Goal: Task Accomplishment & Management: Use online tool/utility

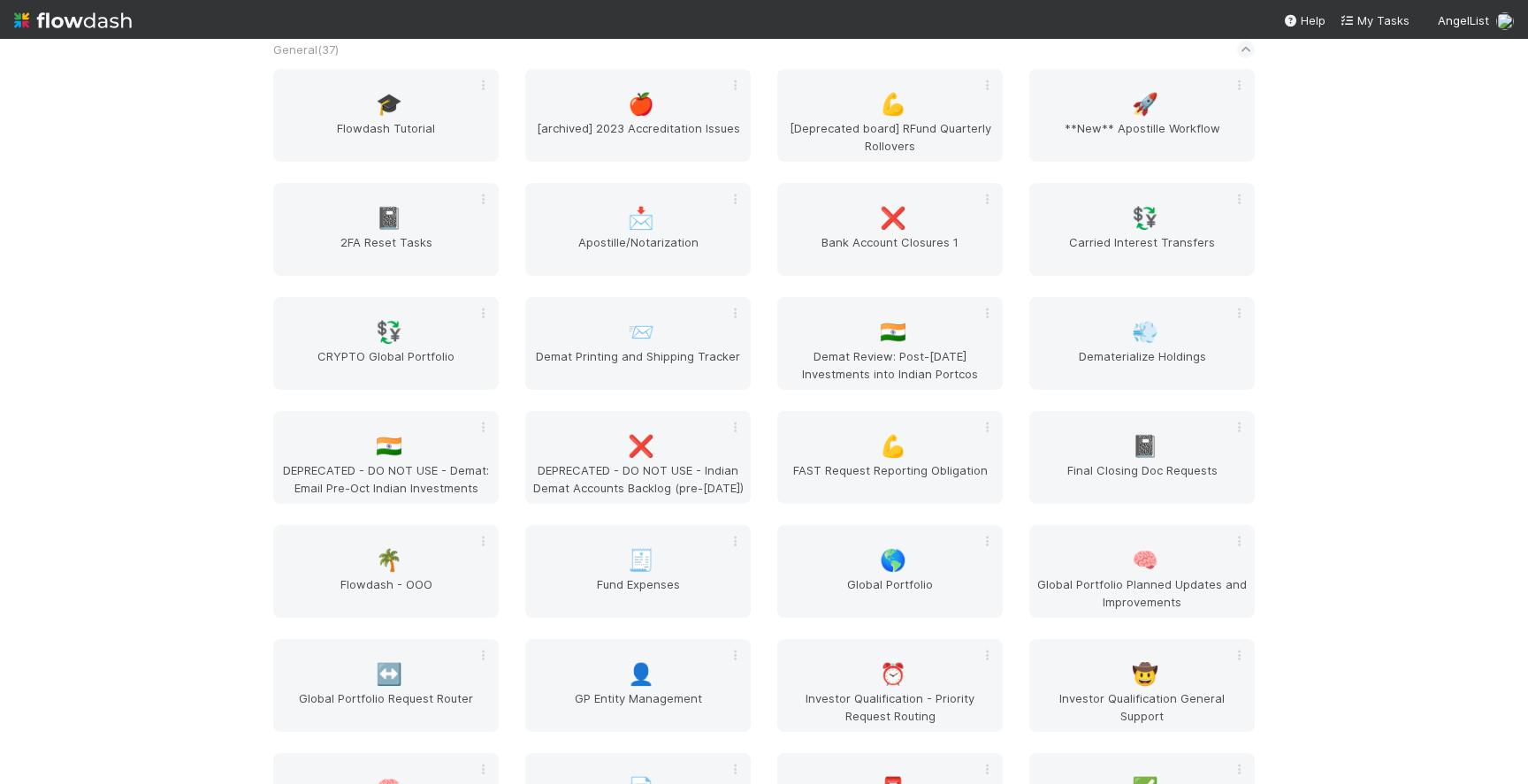
scroll to position [2130, 0]
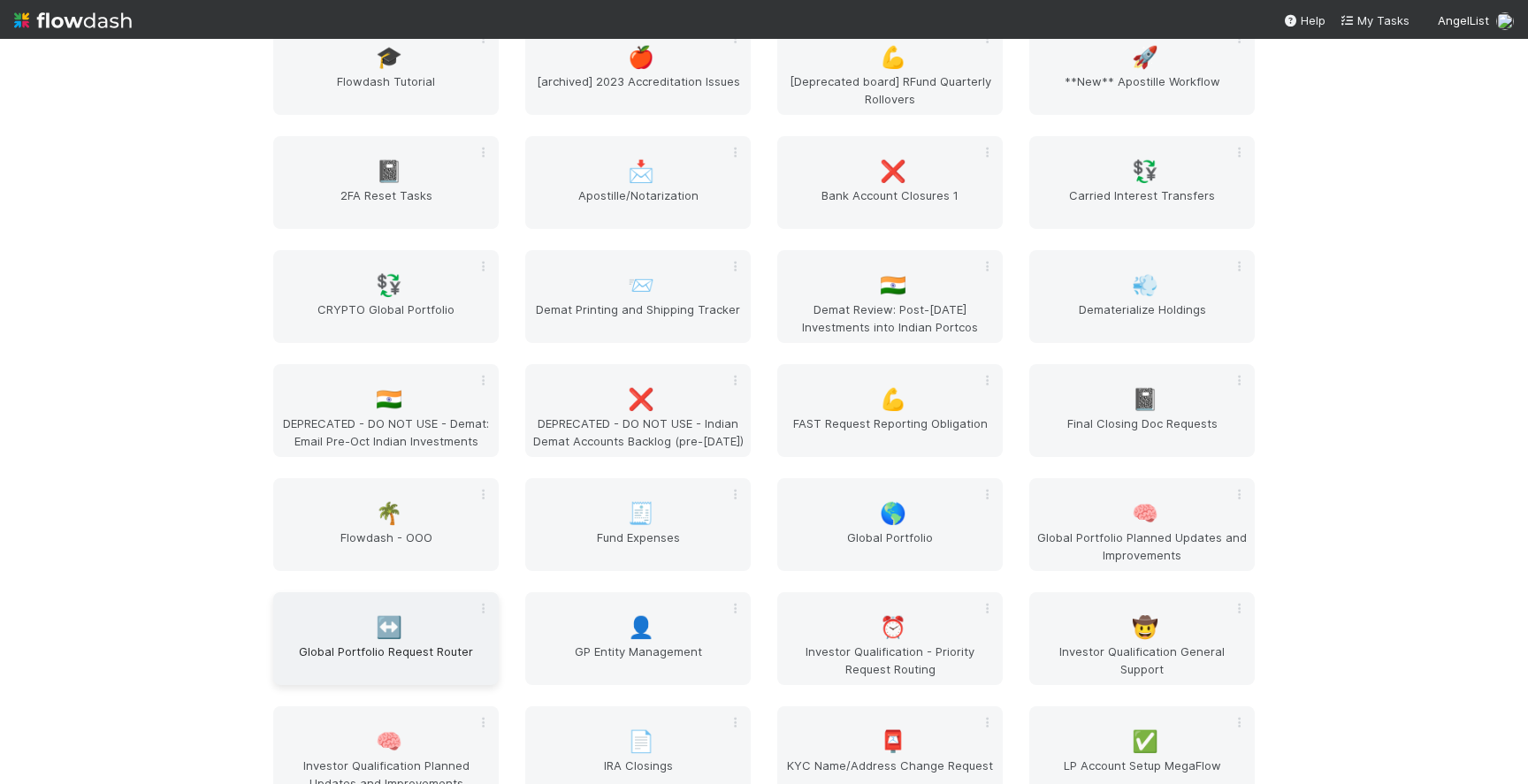
click at [366, 628] on div "↔️ Global Portfolio Request Router" at bounding box center [386, 638] width 225 height 93
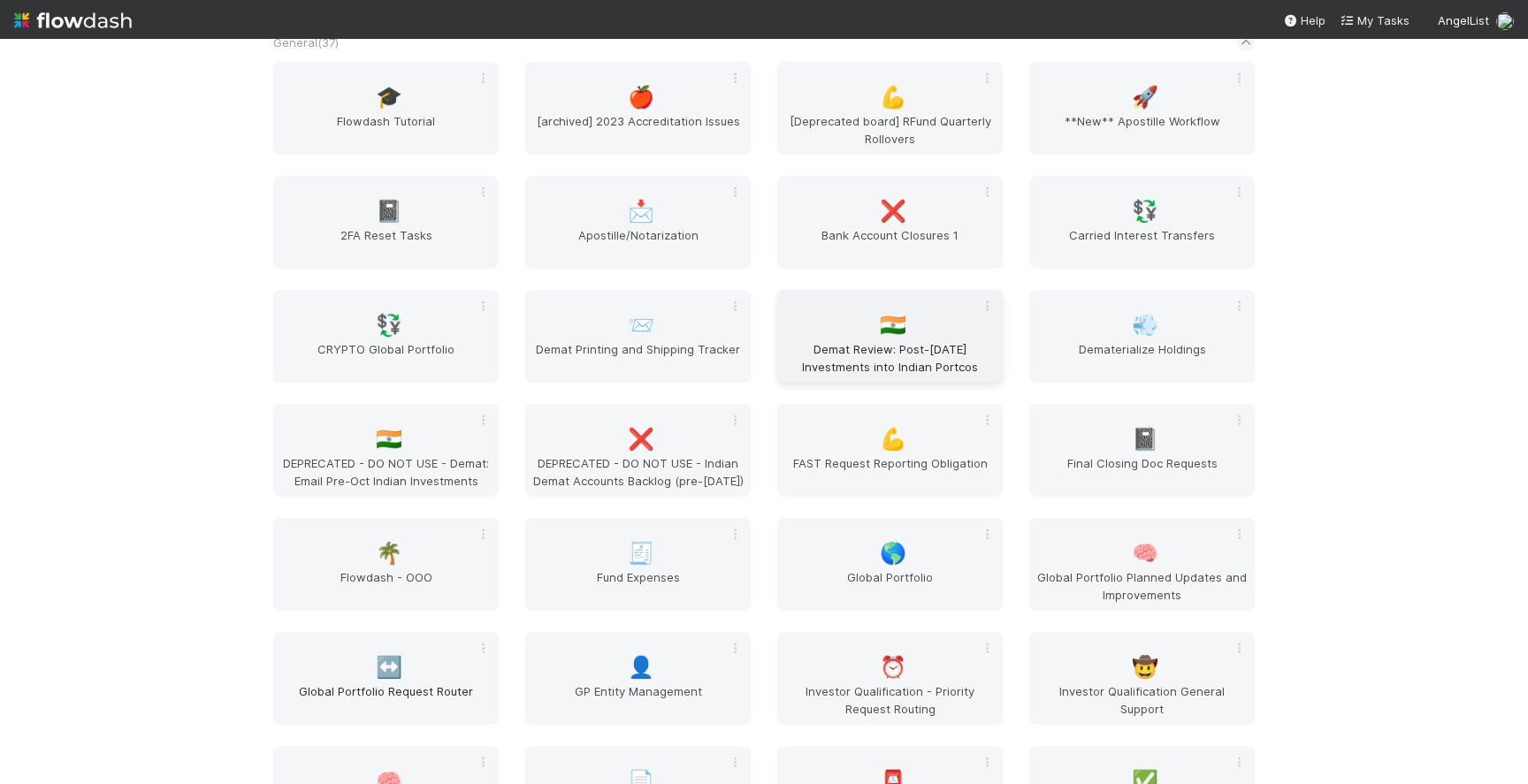
scroll to position [2057, 0]
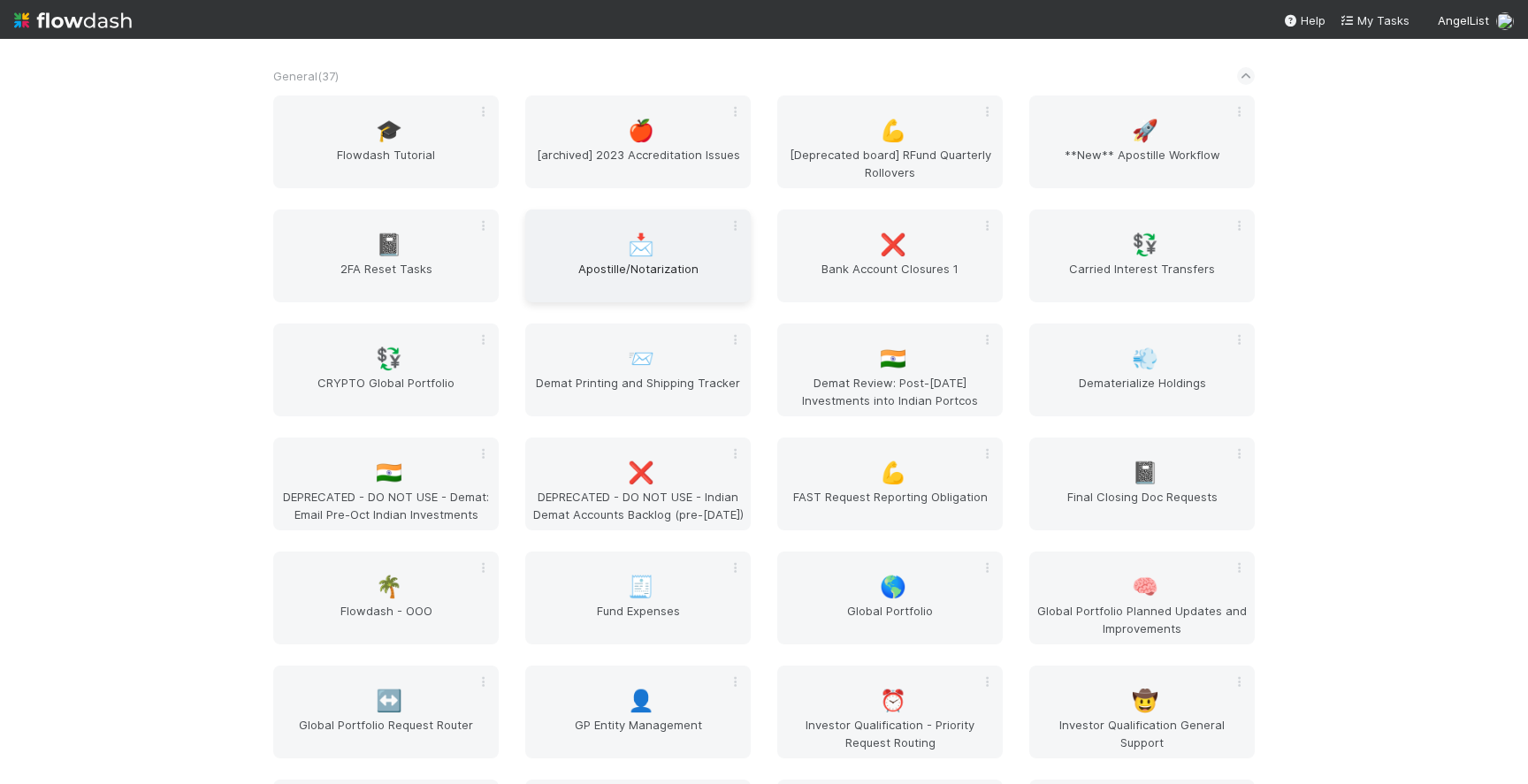
click at [674, 266] on span "Apostille/Notarization" at bounding box center [638, 276] width 211 height 35
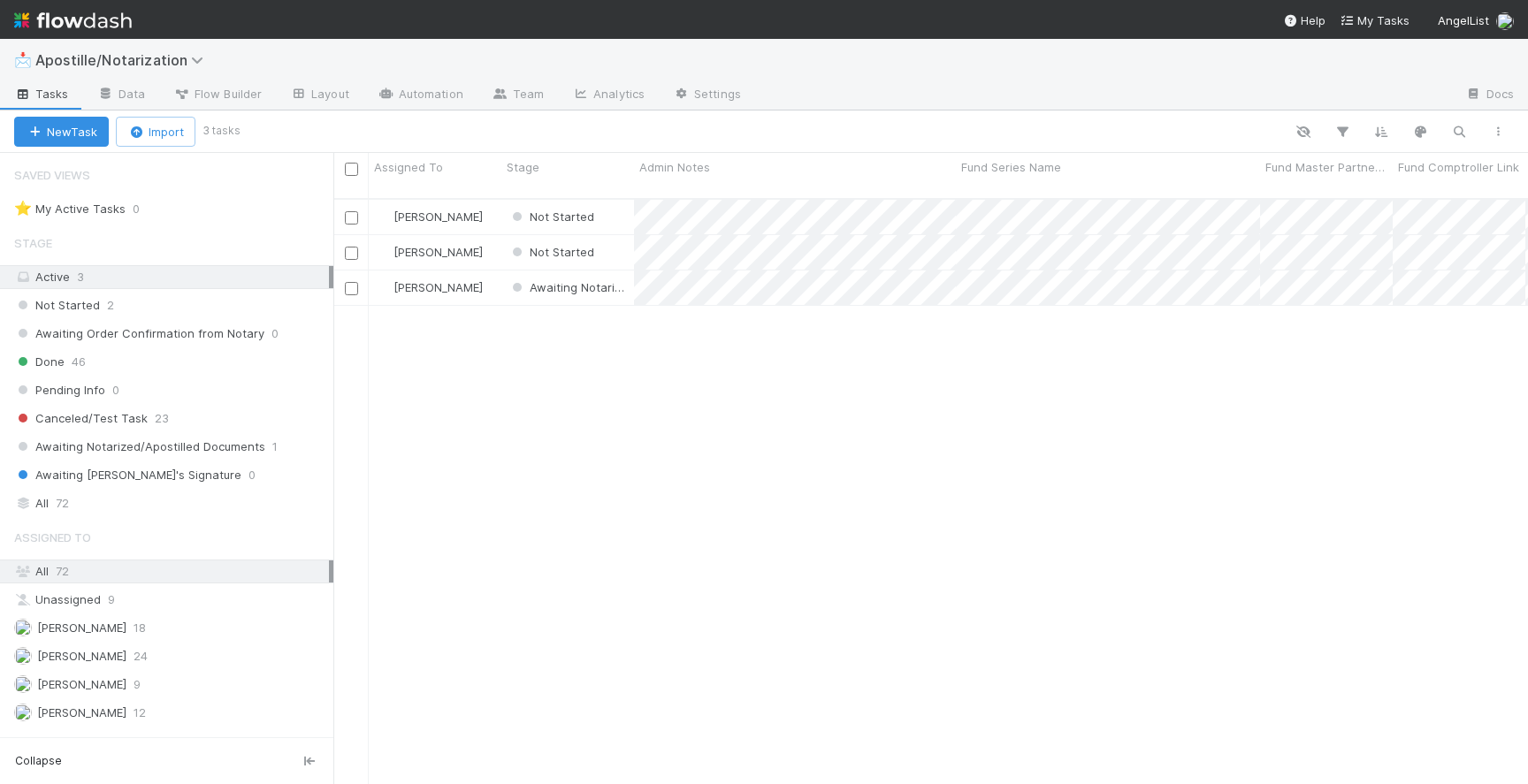
scroll to position [599, 1195]
click at [144, 498] on div "All 72" at bounding box center [171, 503] width 315 height 22
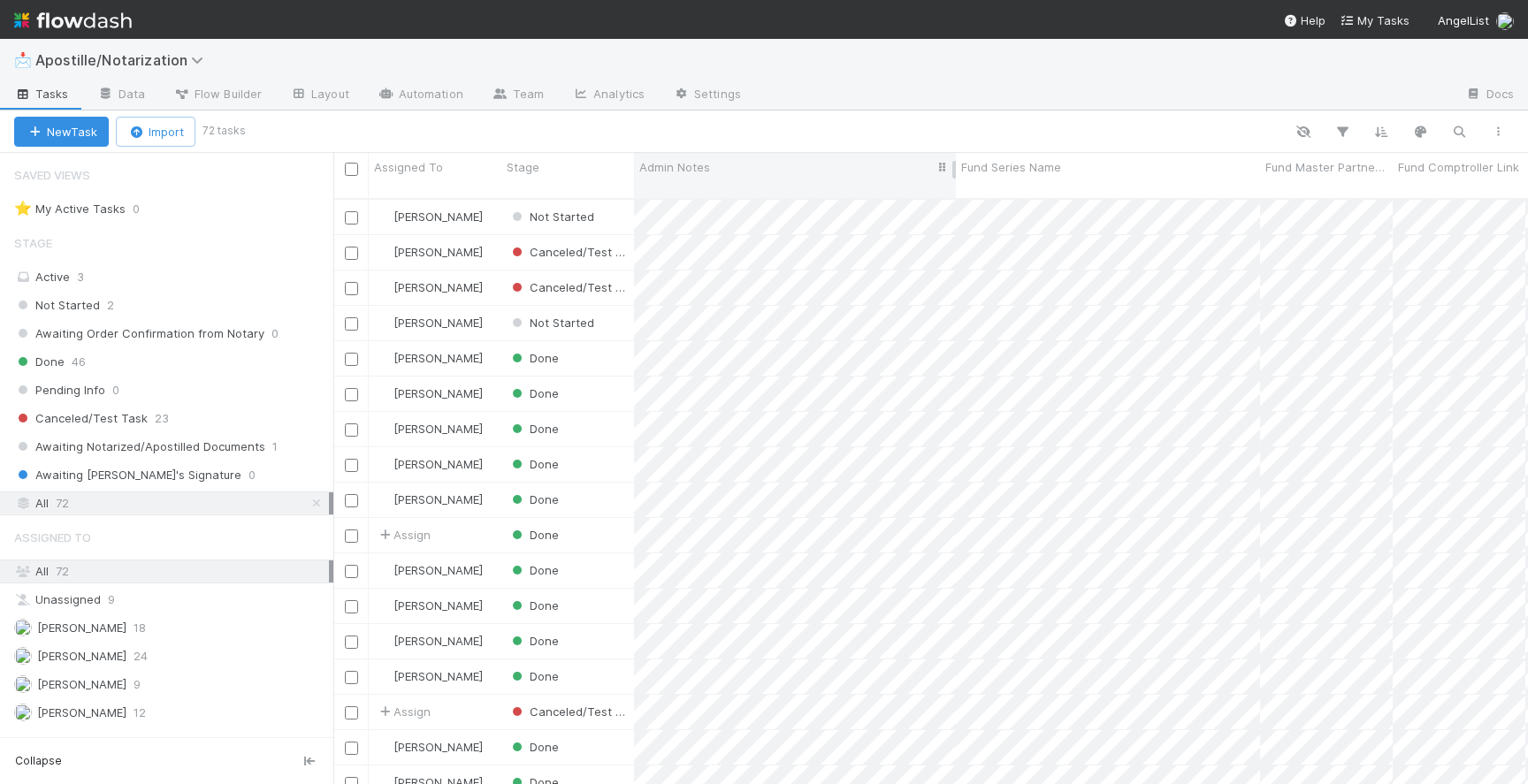
scroll to position [599, 1195]
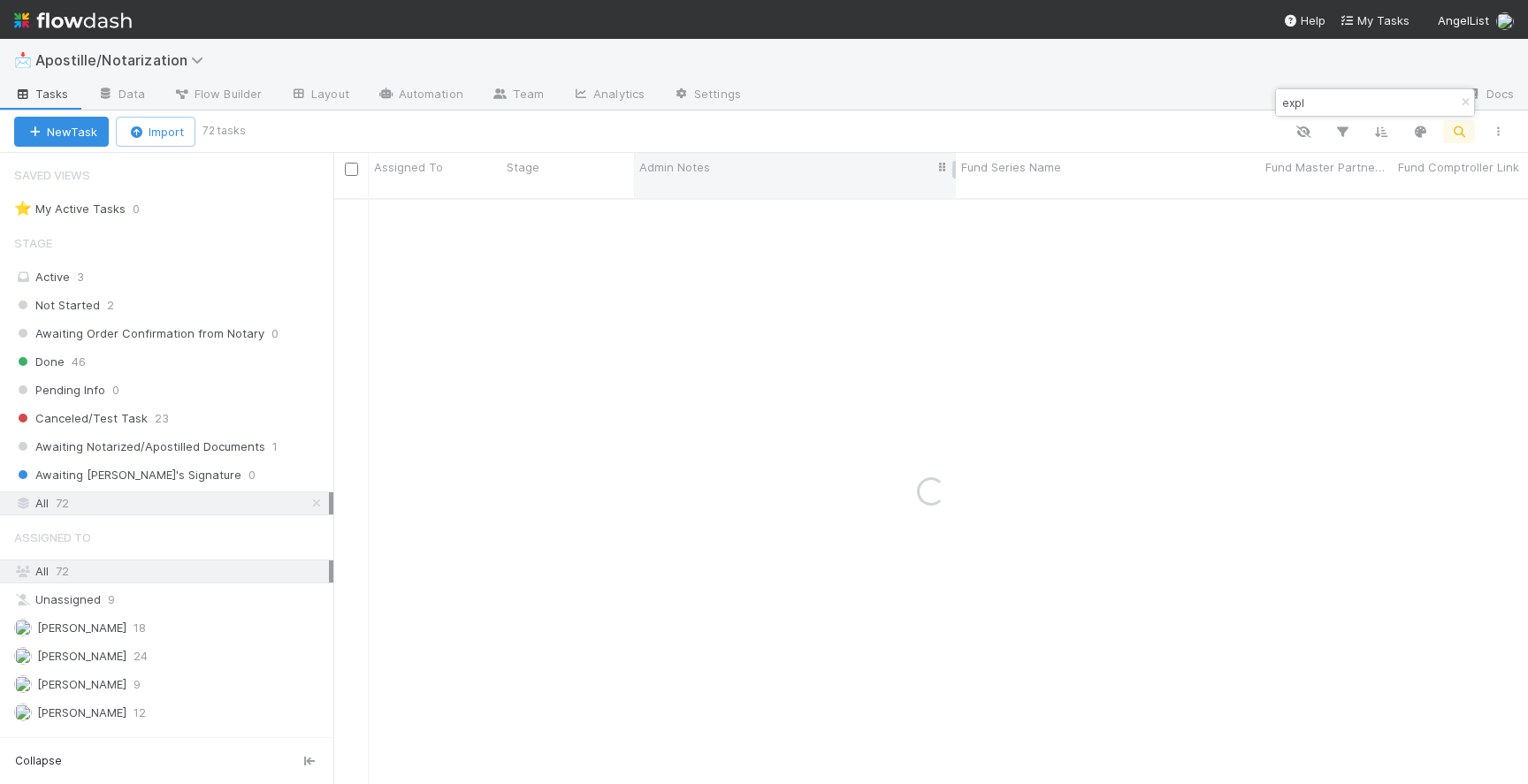
type input "explo"
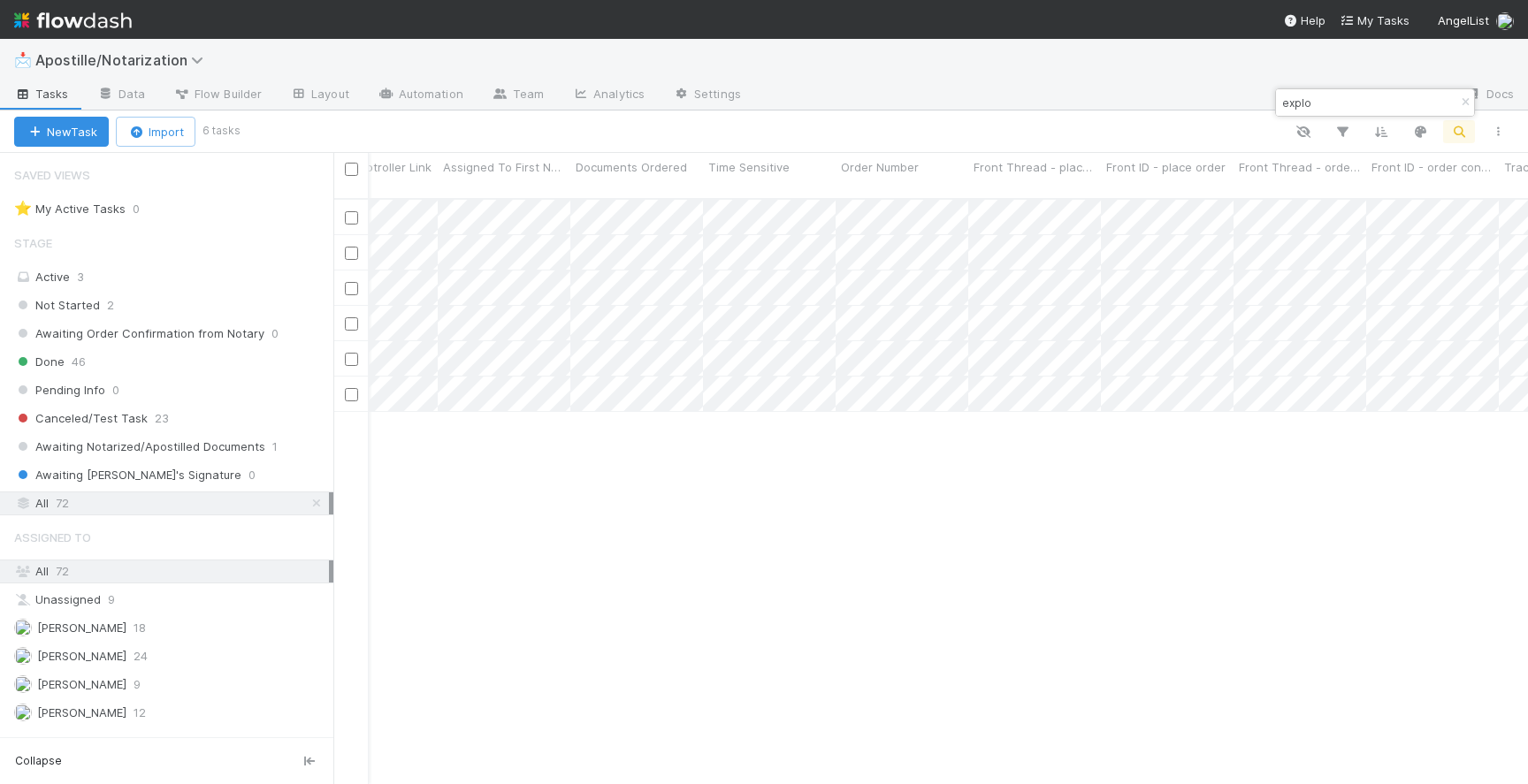
scroll to position [0, 1621]
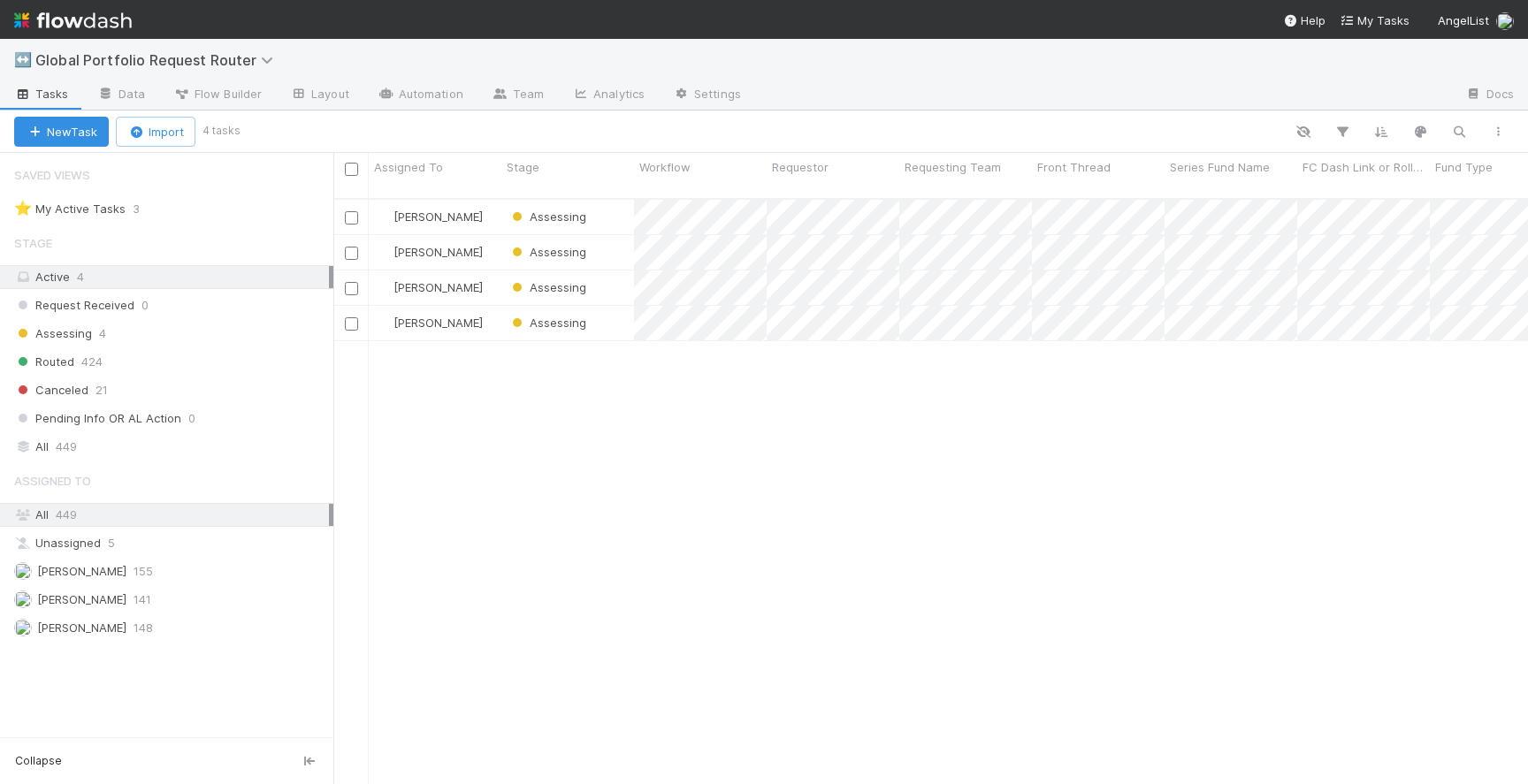
scroll to position [0, 1]
click at [629, 313] on div "Assessing" at bounding box center [567, 323] width 133 height 34
click at [620, 273] on div "Assessing" at bounding box center [567, 288] width 133 height 34
click at [617, 203] on div "Assessing" at bounding box center [567, 217] width 133 height 34
click at [611, 235] on div "Assessing" at bounding box center [567, 252] width 133 height 34
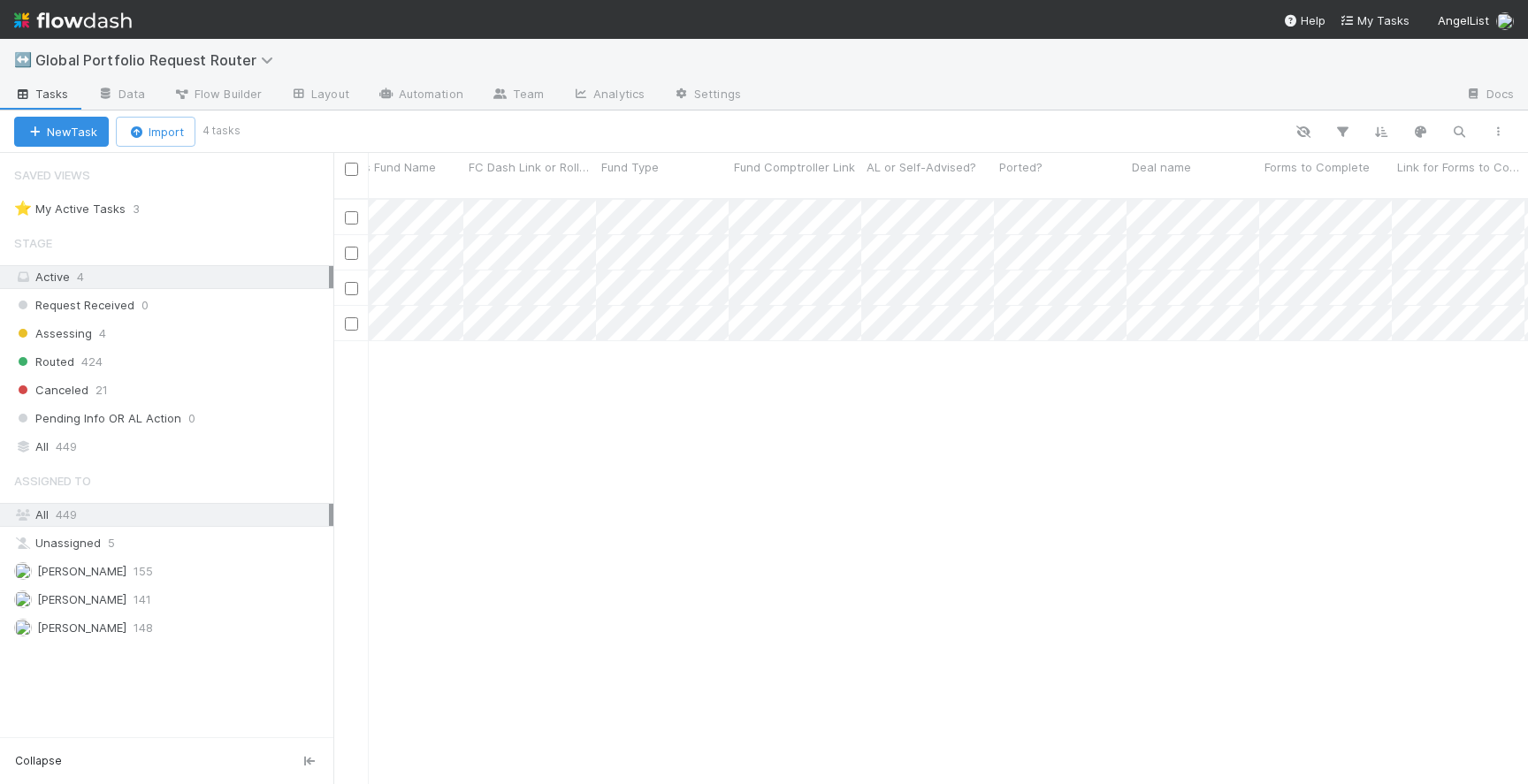
scroll to position [0, 0]
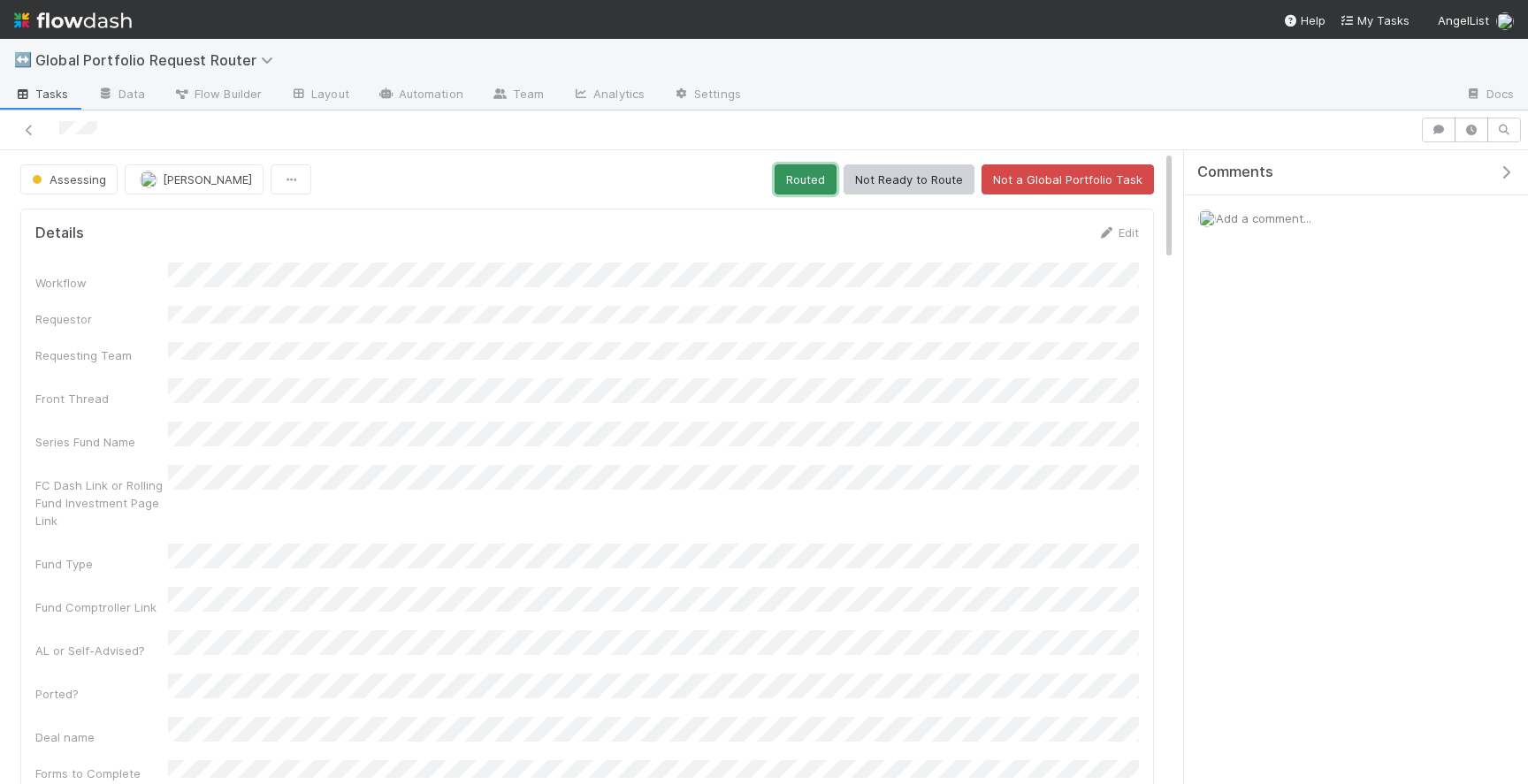
click at [832, 173] on button "Routed" at bounding box center [805, 180] width 62 height 30
click at [802, 174] on button "Routed" at bounding box center [805, 180] width 62 height 30
click at [801, 176] on button "Routed" at bounding box center [805, 180] width 62 height 30
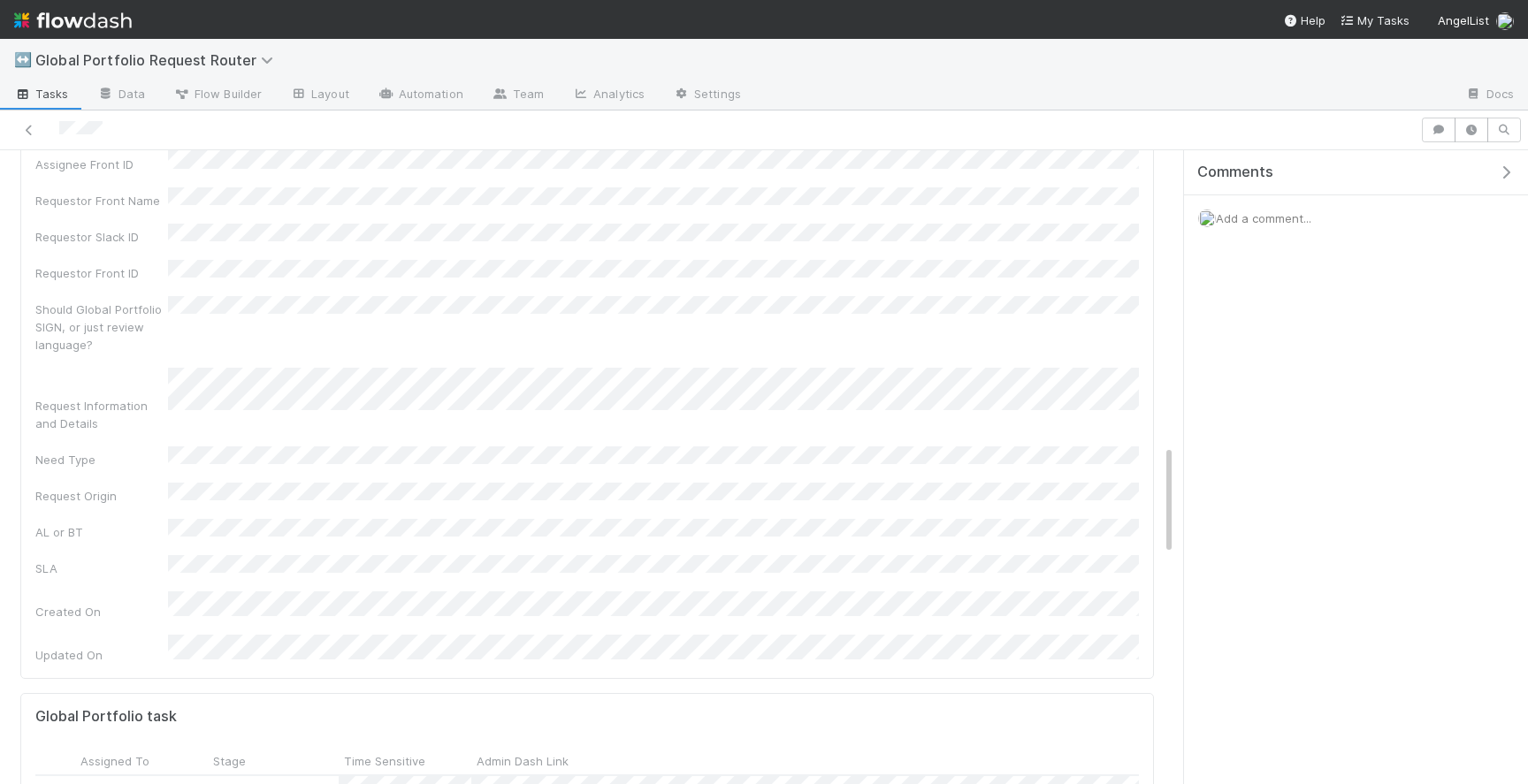
scroll to position [1697, 0]
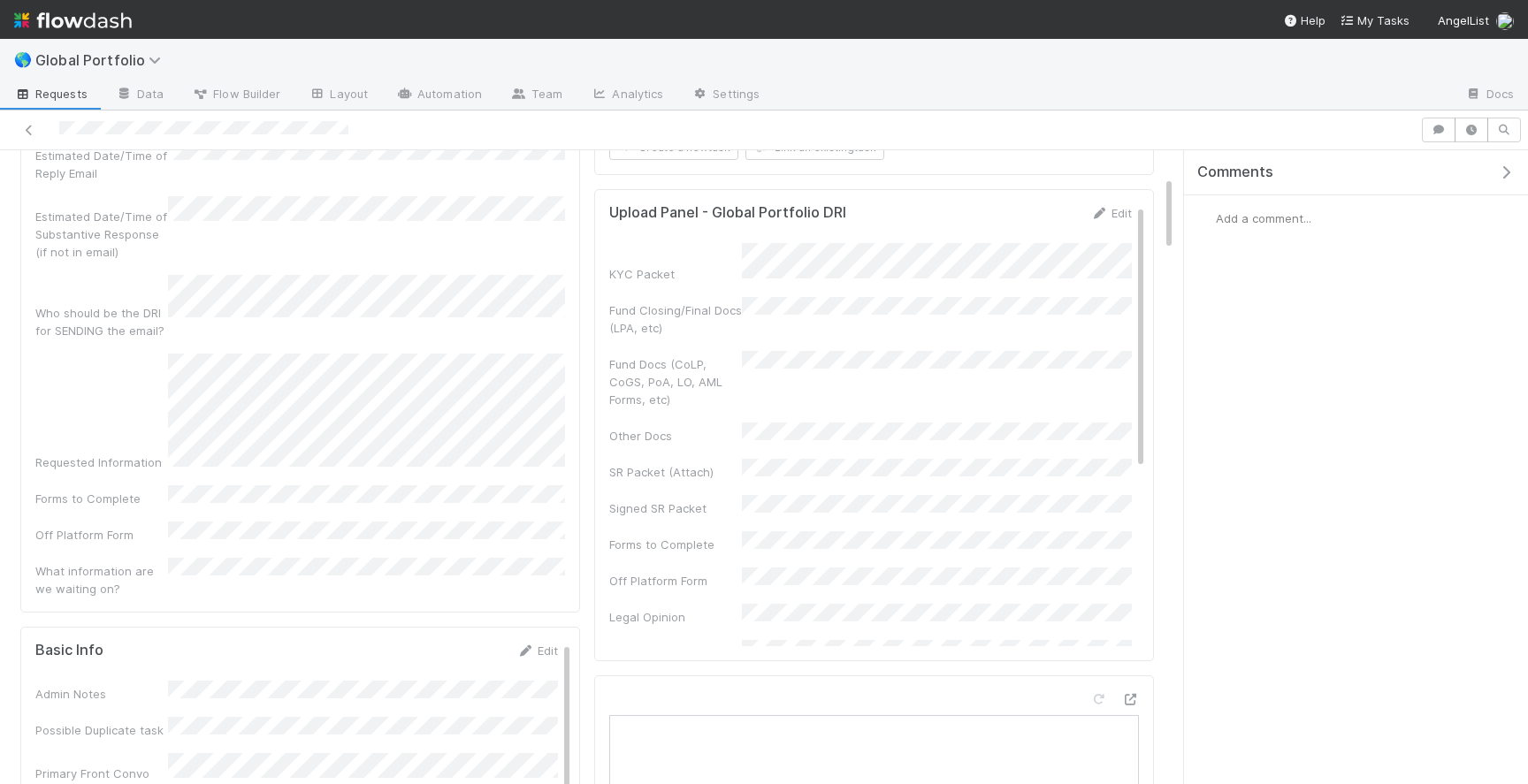
scroll to position [223, 0]
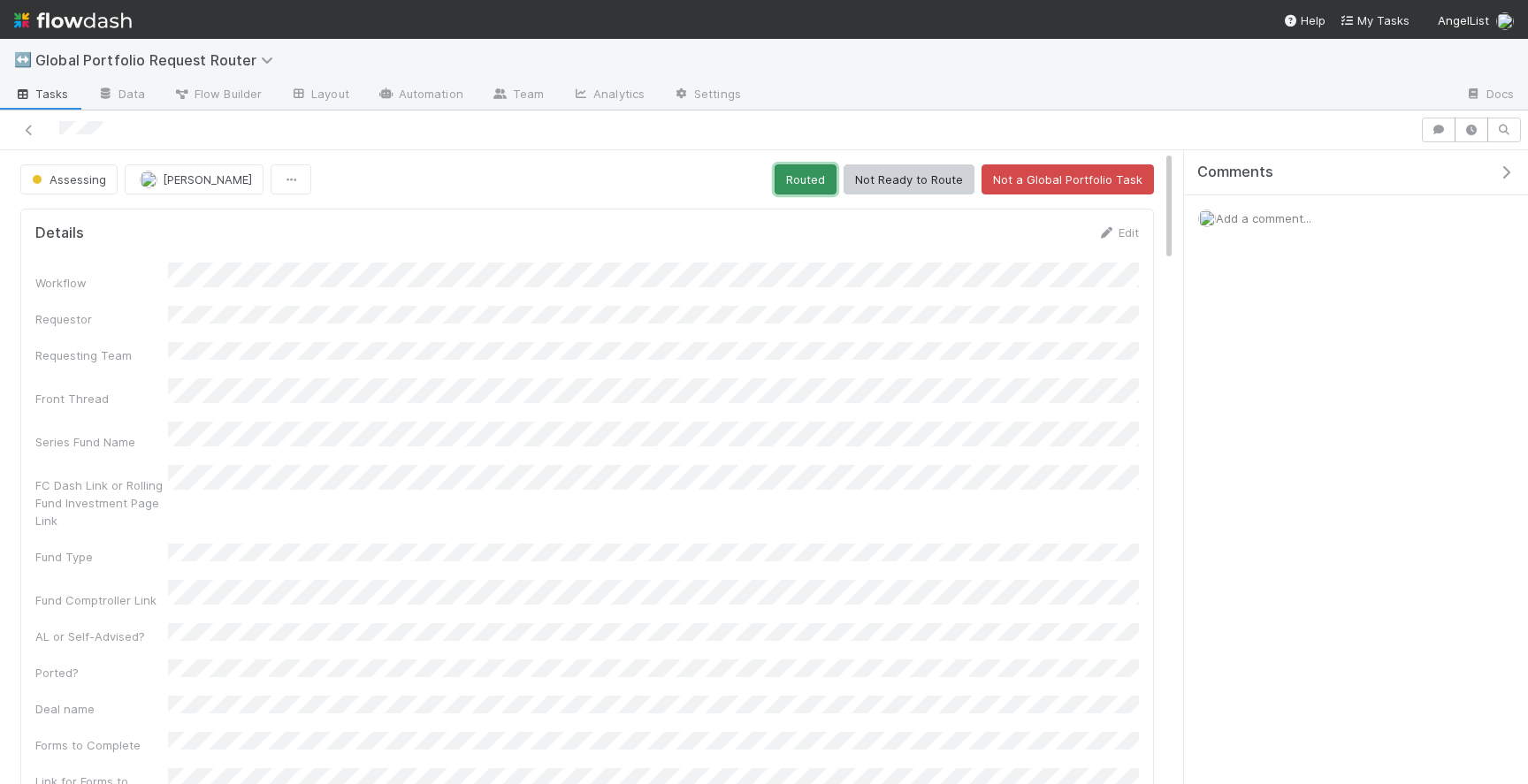
click at [800, 183] on button "Routed" at bounding box center [805, 180] width 62 height 30
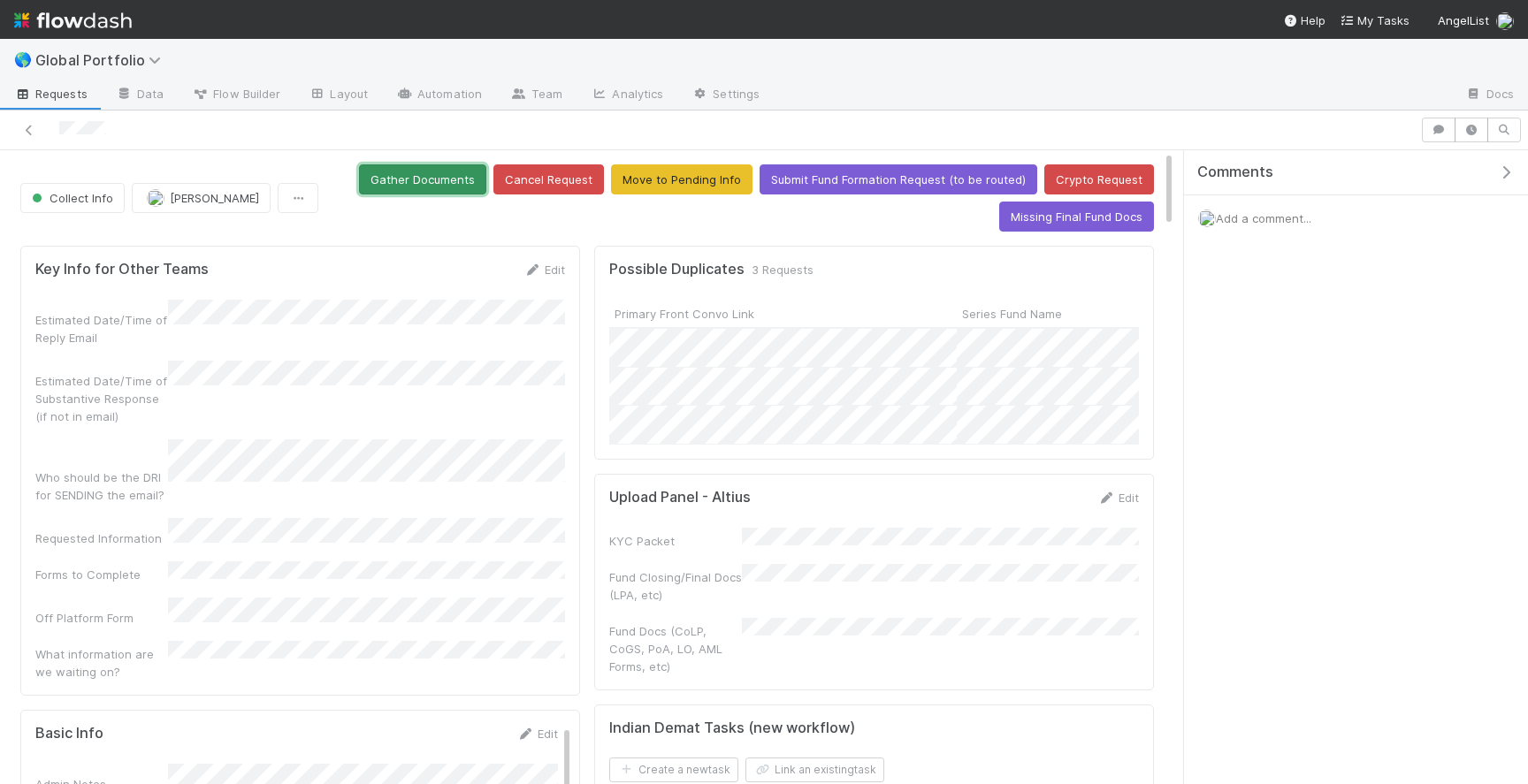
click at [458, 182] on button "Gather Documents" at bounding box center [422, 180] width 127 height 30
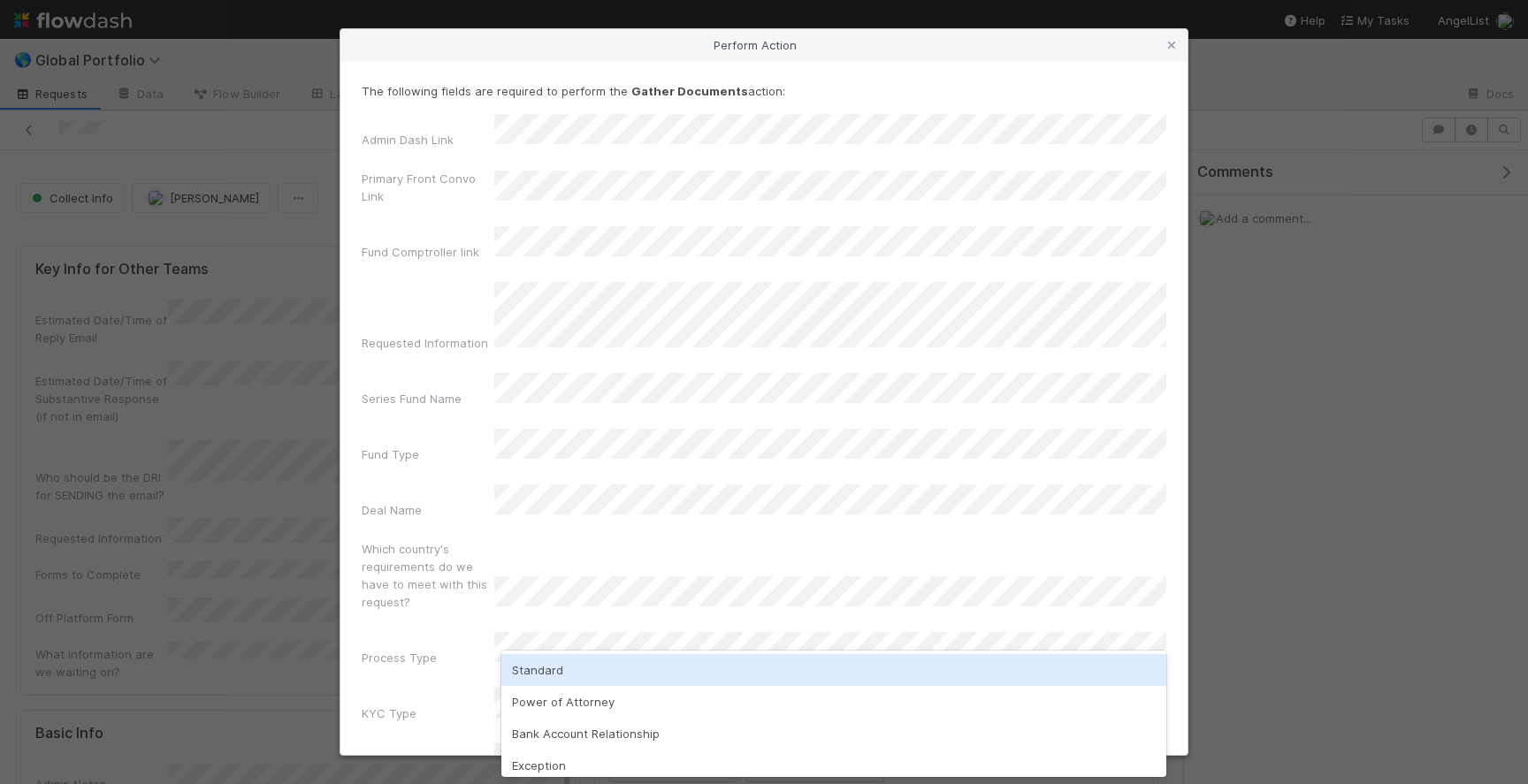
click at [610, 669] on div "Standard" at bounding box center [834, 670] width 665 height 32
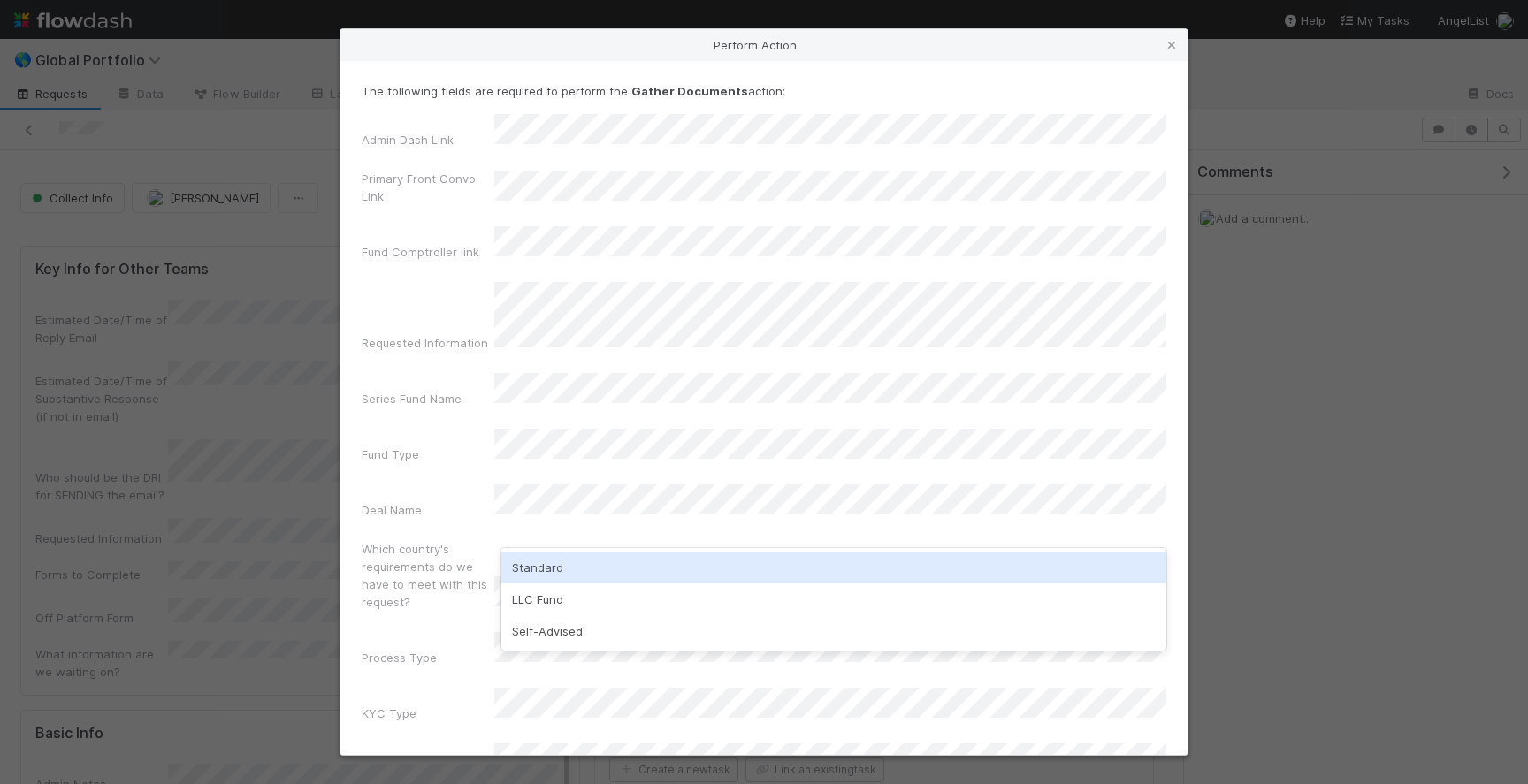
click at [618, 581] on div "Standard" at bounding box center [834, 567] width 665 height 32
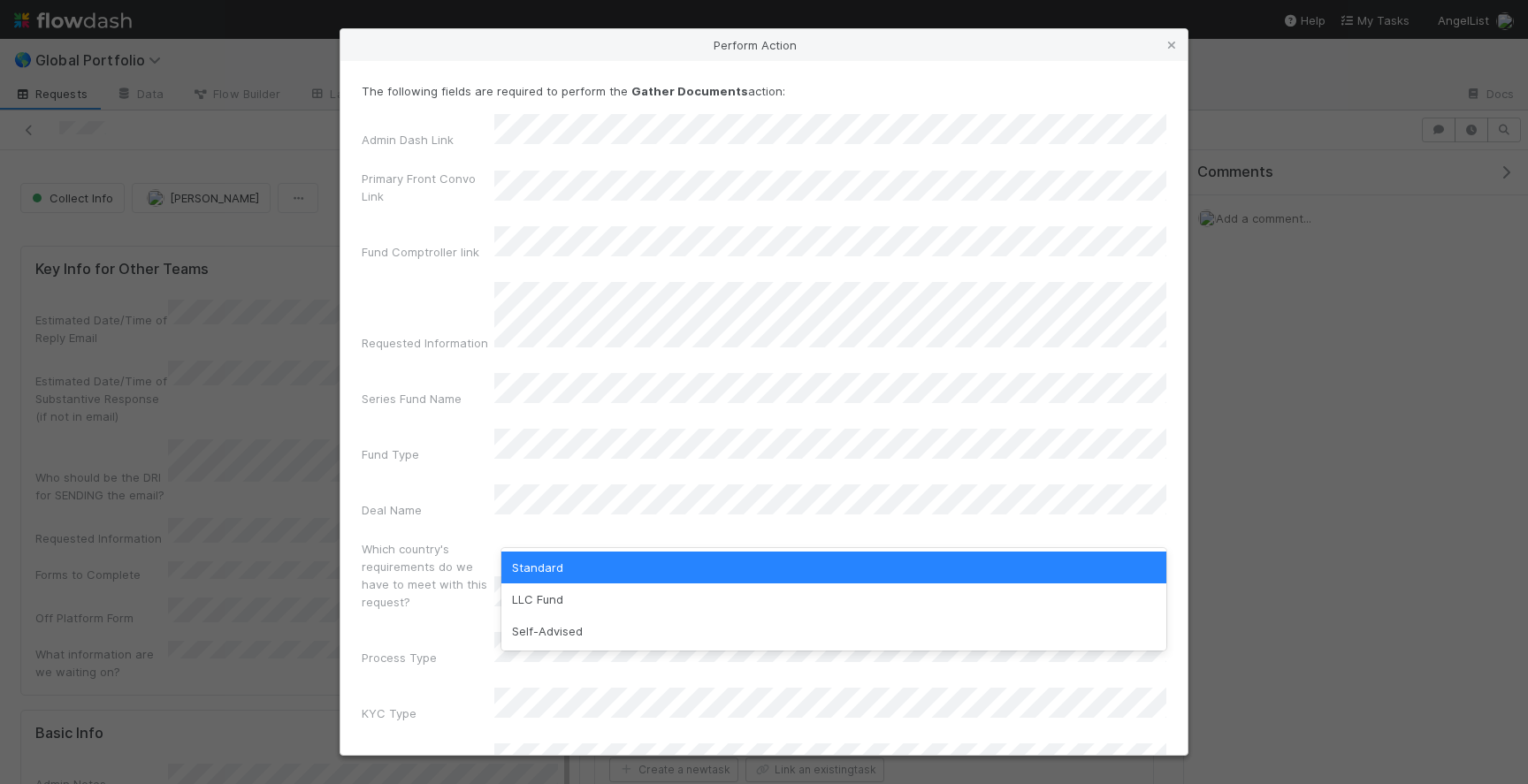
click at [453, 465] on div "Admin Dash Link Primary Front Convo Link Fund Comptroller link Requested Inform…" at bounding box center [764, 476] width 804 height 726
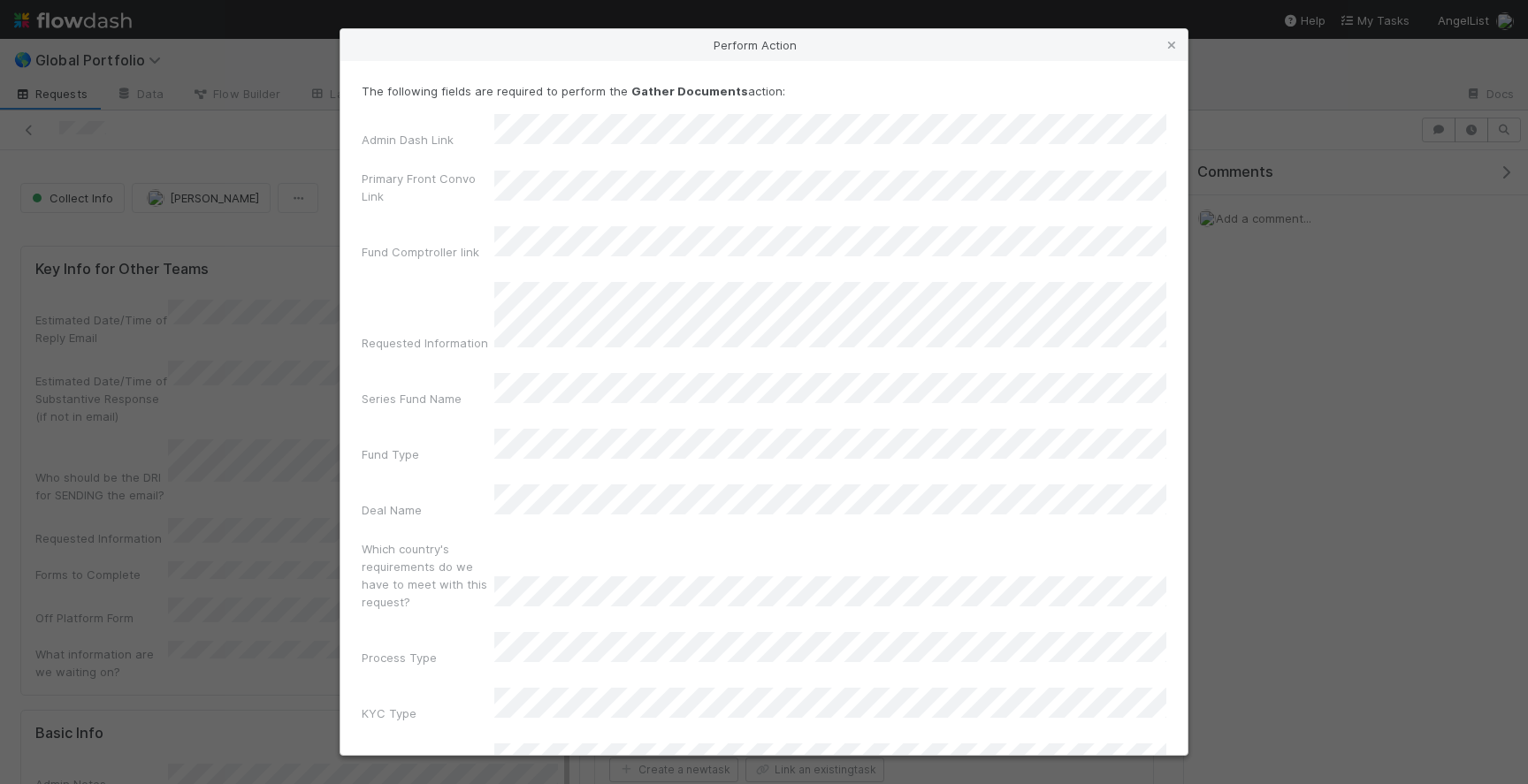
scroll to position [51, 0]
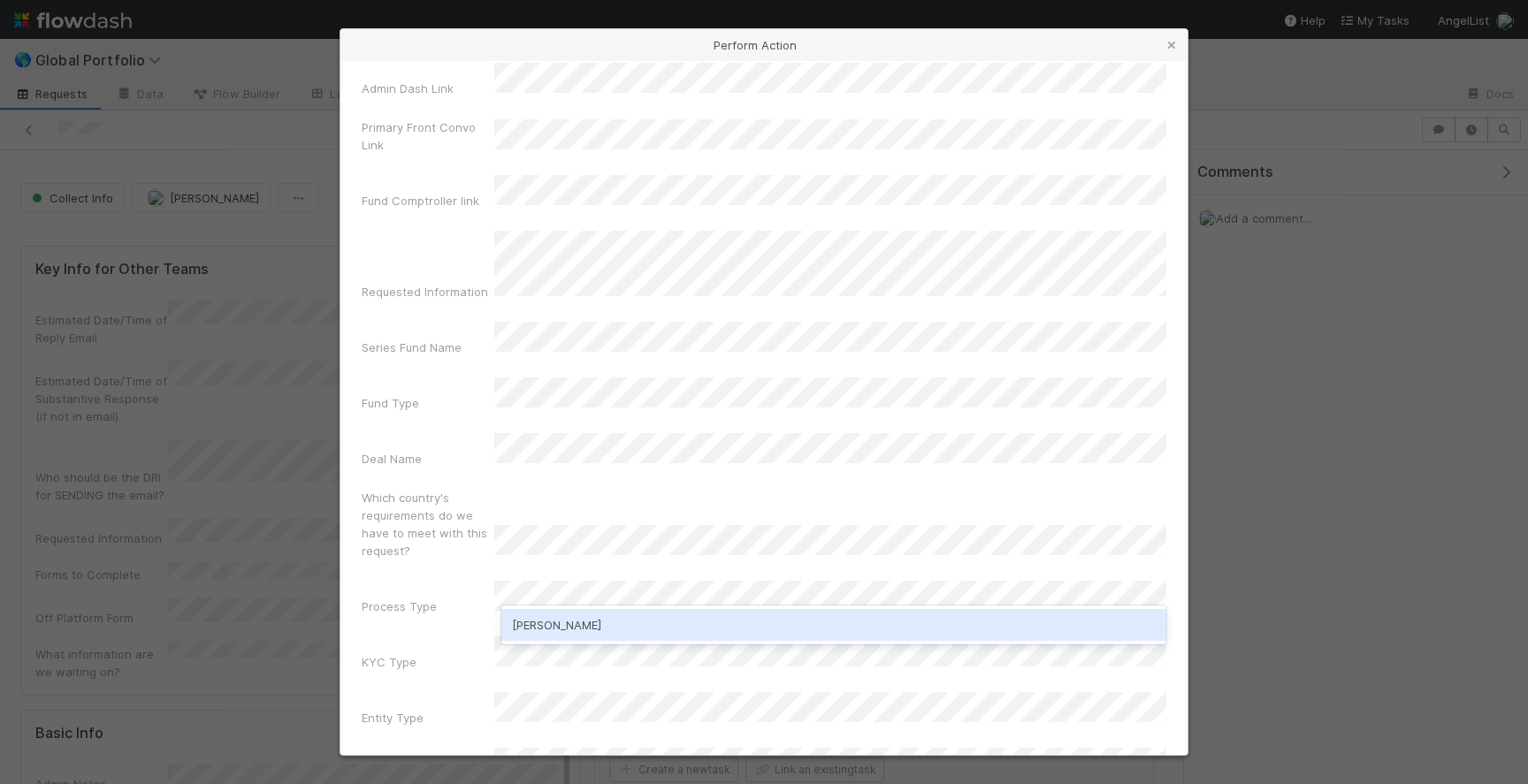
click at [601, 620] on div "Manav Mehta" at bounding box center [834, 625] width 665 height 32
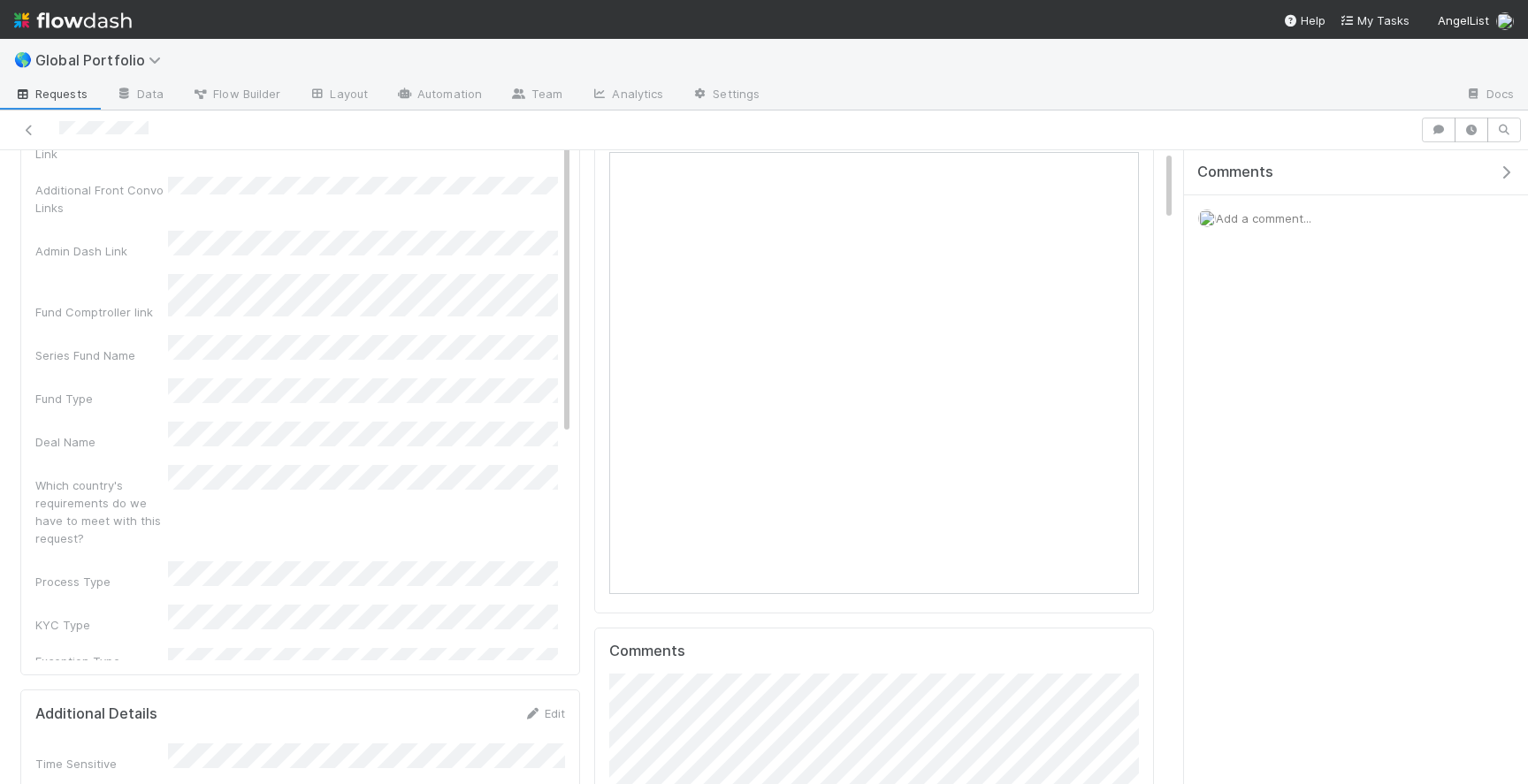
scroll to position [0, 0]
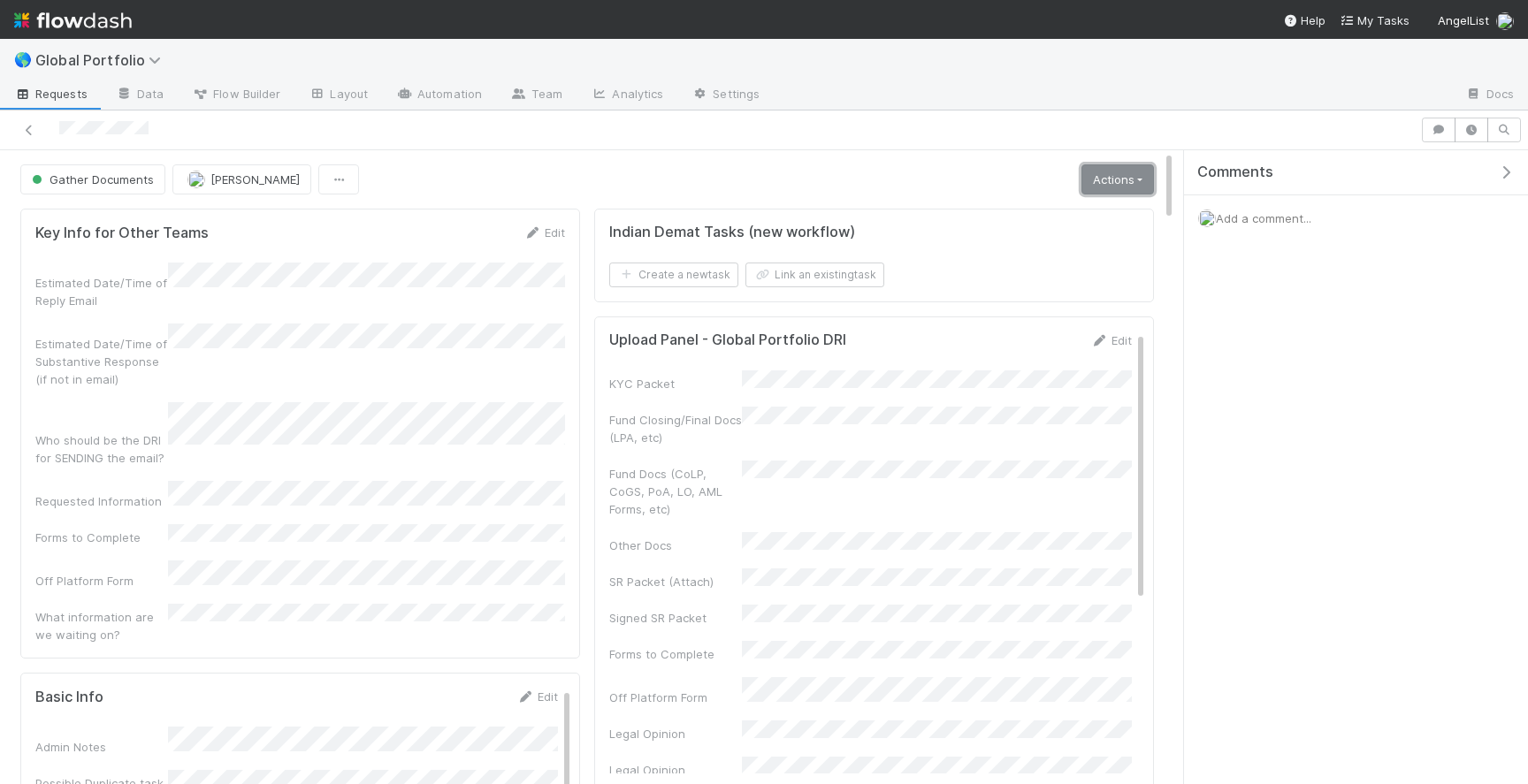
click at [1130, 182] on link "Actions" at bounding box center [1118, 180] width 73 height 30
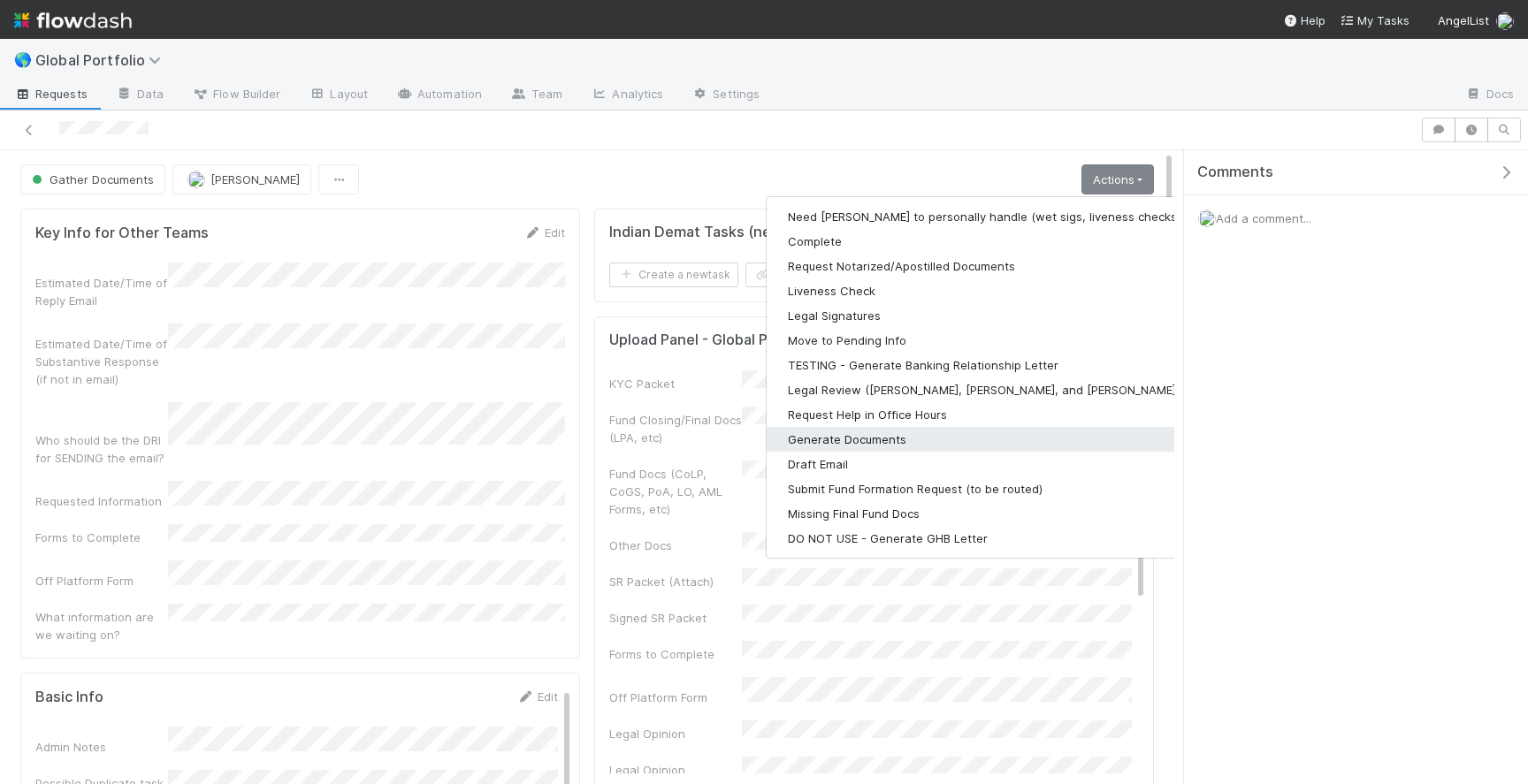
click at [880, 436] on button "Generate Documents" at bounding box center [996, 439] width 459 height 25
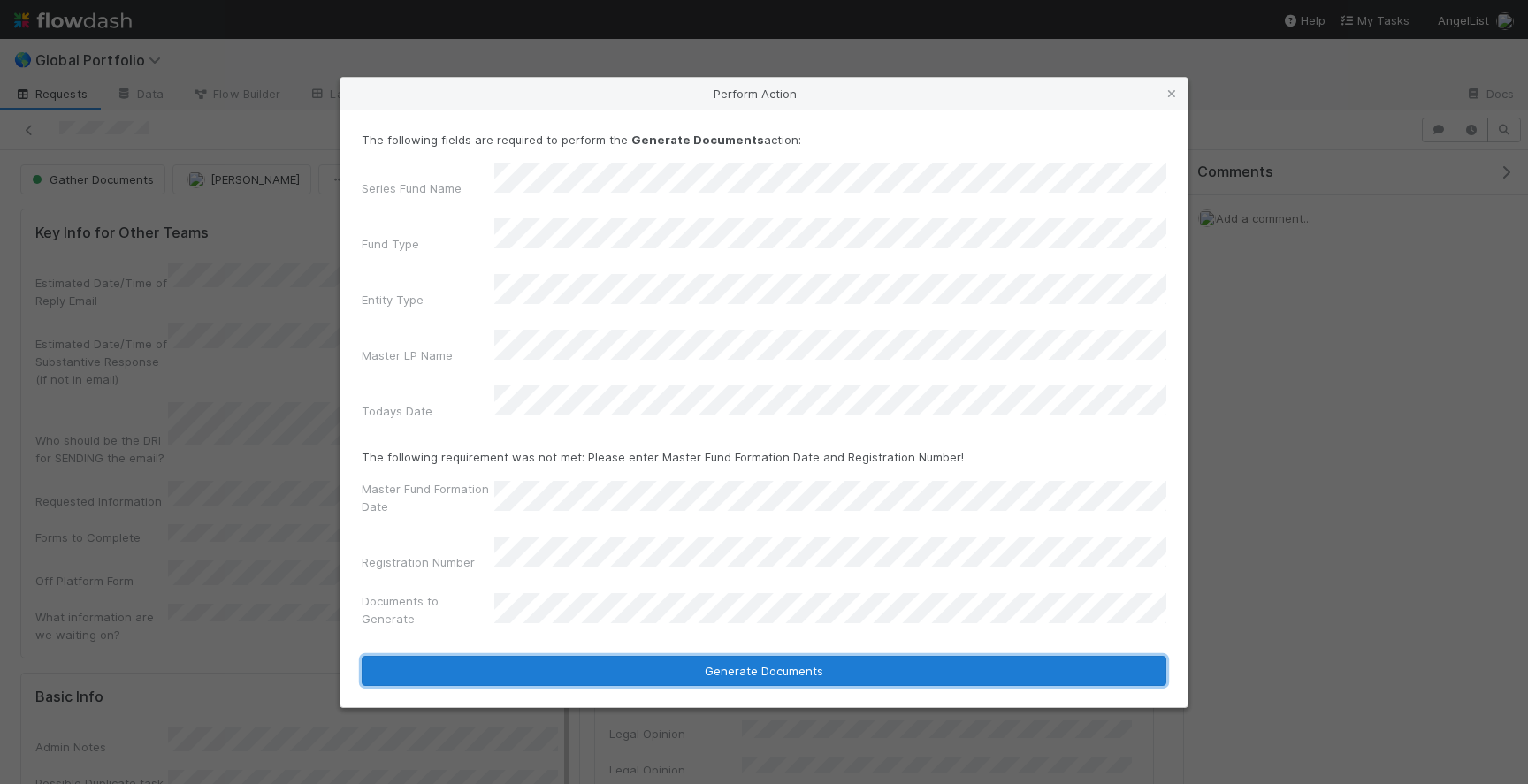
click at [656, 656] on button "Generate Documents" at bounding box center [764, 671] width 804 height 30
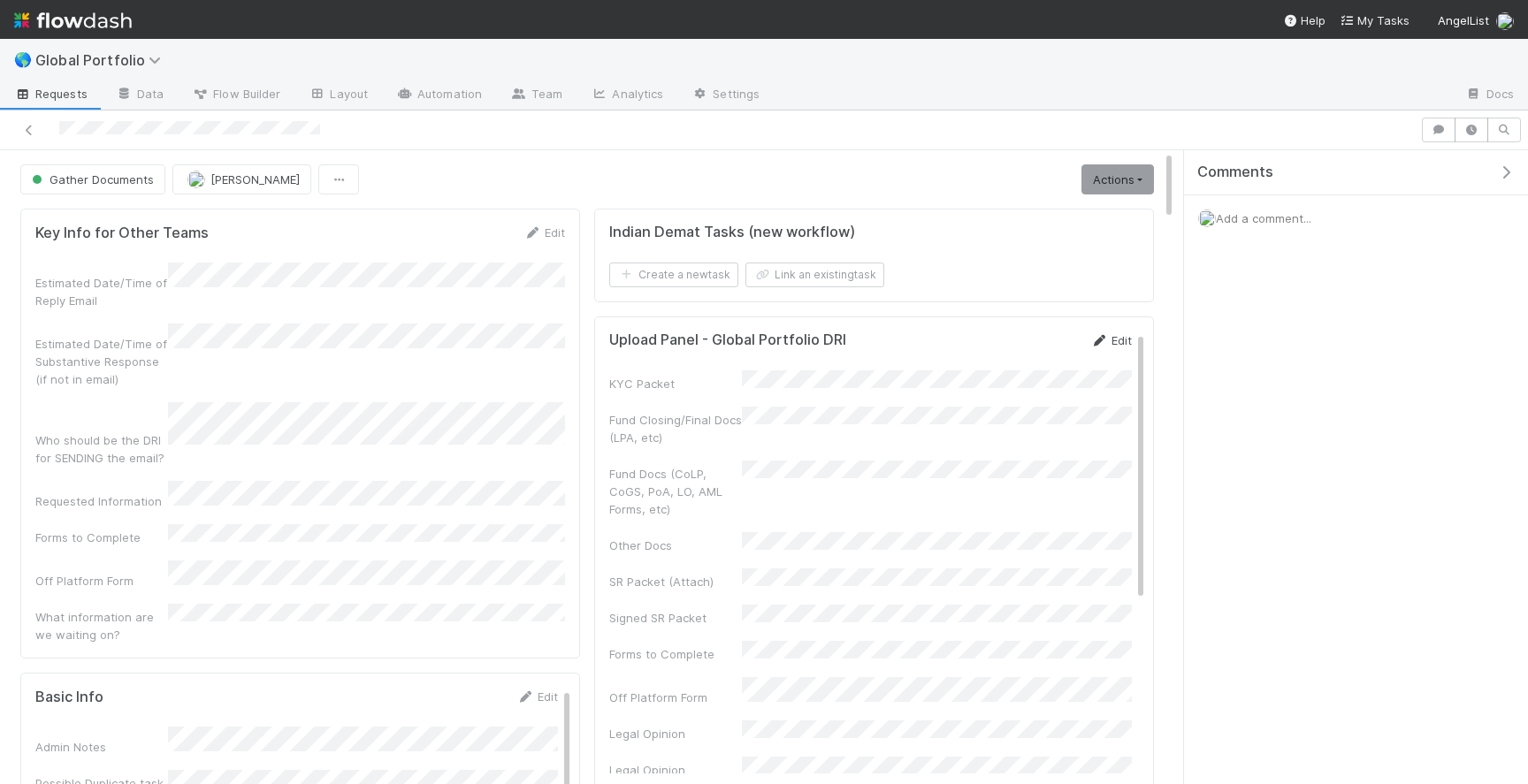
click at [1109, 336] on link "Edit" at bounding box center [1111, 340] width 42 height 14
click at [1051, 327] on div "Upload Panel - Global Portfolio DRI Save Cancel KYC Packet Fund Closing/Final D…" at bounding box center [873, 552] width 560 height 472
click at [1042, 345] on button "Save" at bounding box center [1037, 347] width 50 height 30
click at [131, 181] on span "Gather Documents" at bounding box center [91, 179] width 126 height 14
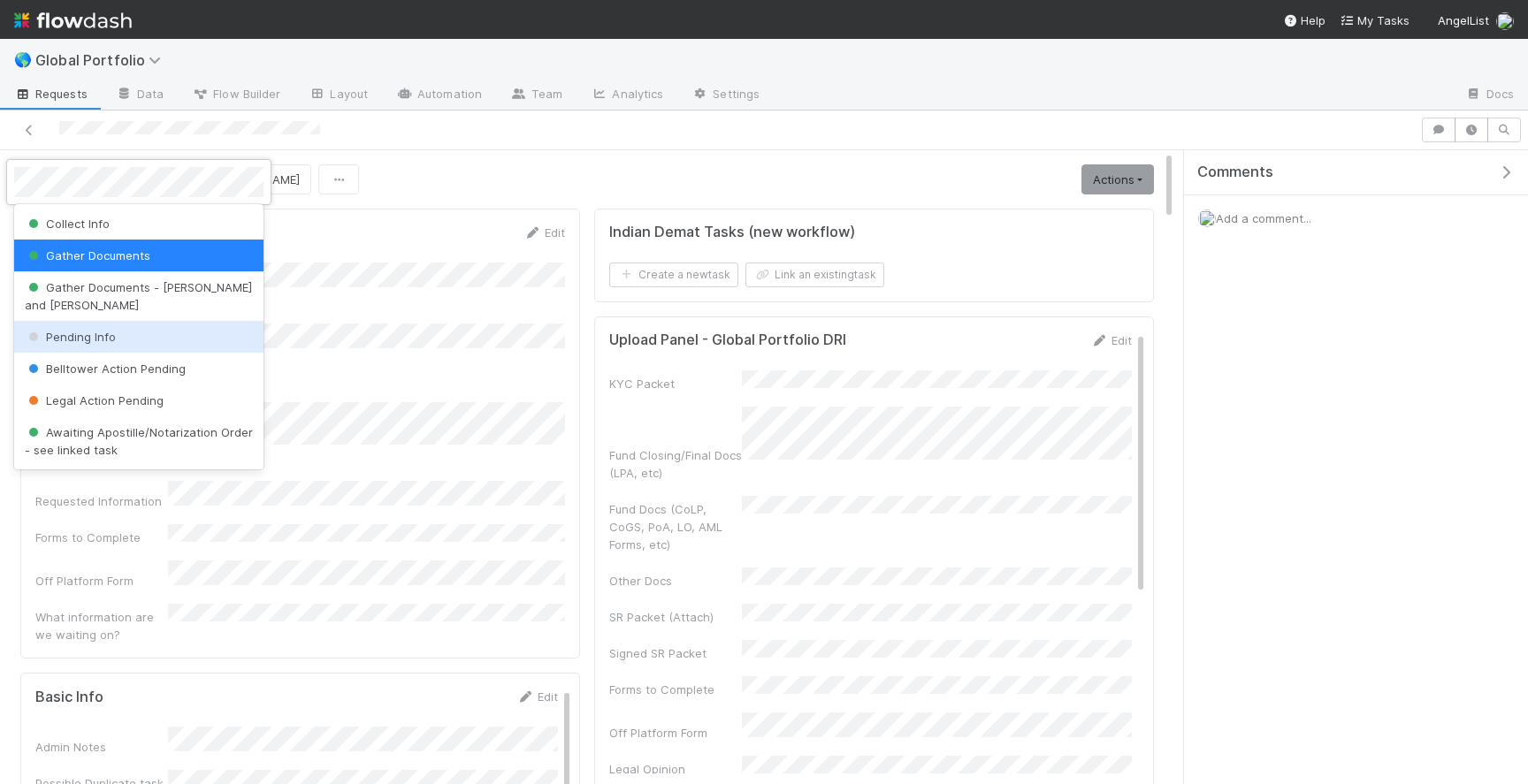
click at [139, 321] on div "Pending Info" at bounding box center [138, 337] width 249 height 32
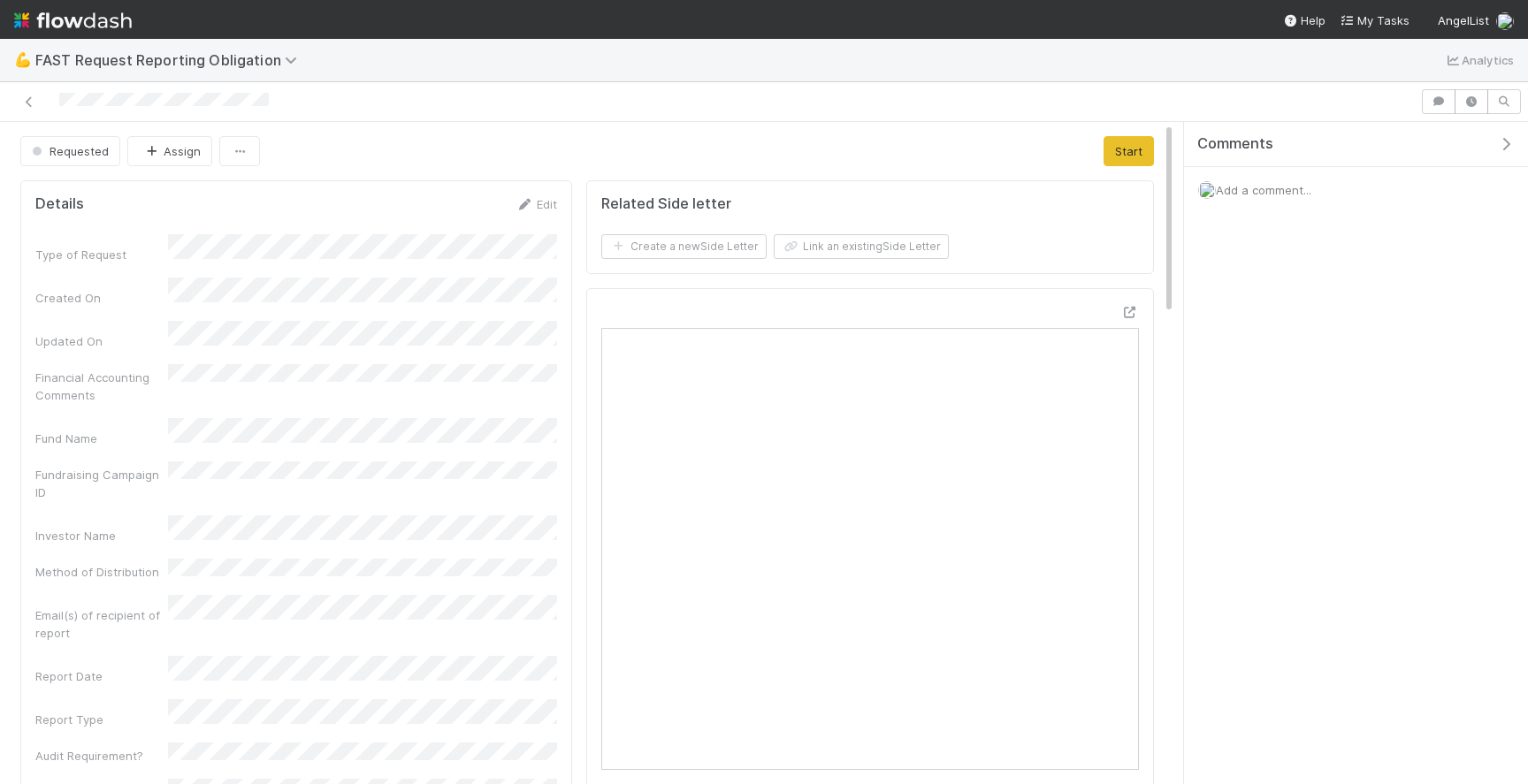
drag, startPoint x: 283, startPoint y: 107, endPoint x: 47, endPoint y: 106, distance: 236.0
click at [47, 106] on div at bounding box center [710, 101] width 1406 height 25
click at [27, 100] on icon at bounding box center [28, 102] width 18 height 11
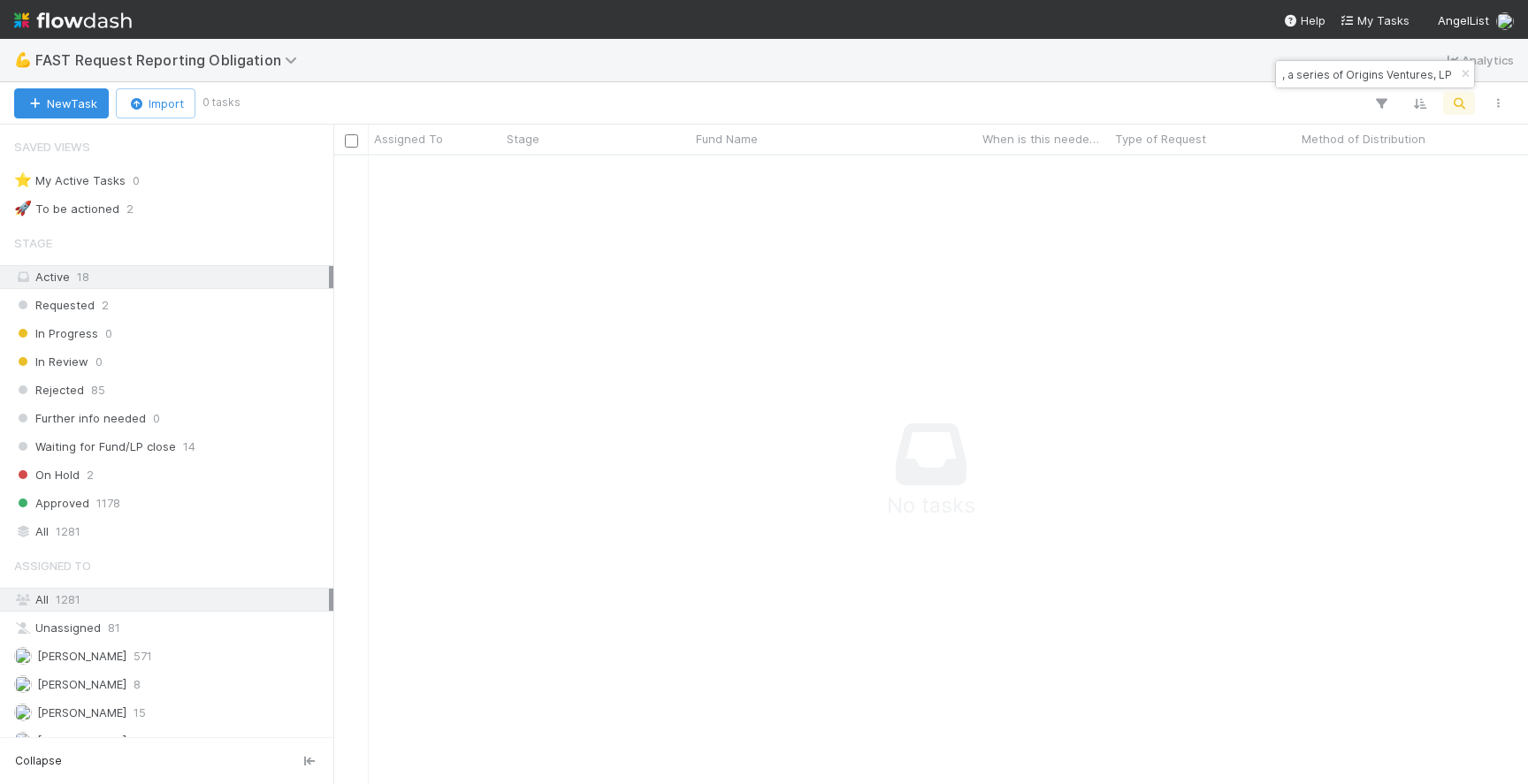
scroll to position [628, 1195]
click at [100, 529] on div "All 1281" at bounding box center [171, 531] width 315 height 22
drag, startPoint x: 1385, startPoint y: 78, endPoint x: 1485, endPoint y: 76, distance: 100.0
click at [1485, 76] on body "💪 FAST Request Reporting Obligation Analytics New Task Import 0 tasks Assigned …" at bounding box center [764, 392] width 1528 height 784
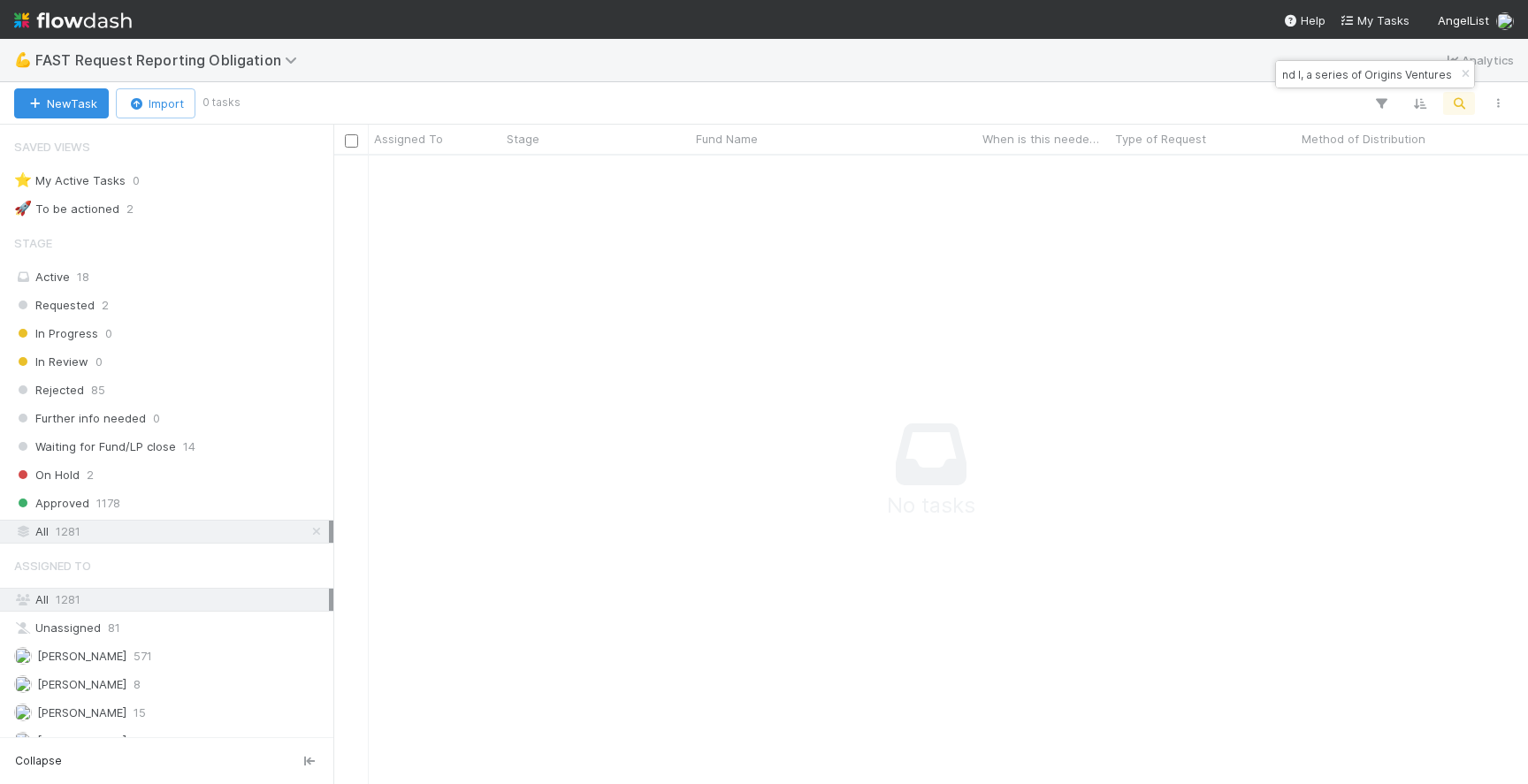
scroll to position [0, 0]
drag, startPoint x: 1319, startPoint y: 73, endPoint x: 1141, endPoint y: 74, distance: 178.0
click at [1141, 74] on body "💪 FAST Request Reporting Obligation Analytics New Task Import 0 tasks Assigned …" at bounding box center [764, 392] width 1528 height 784
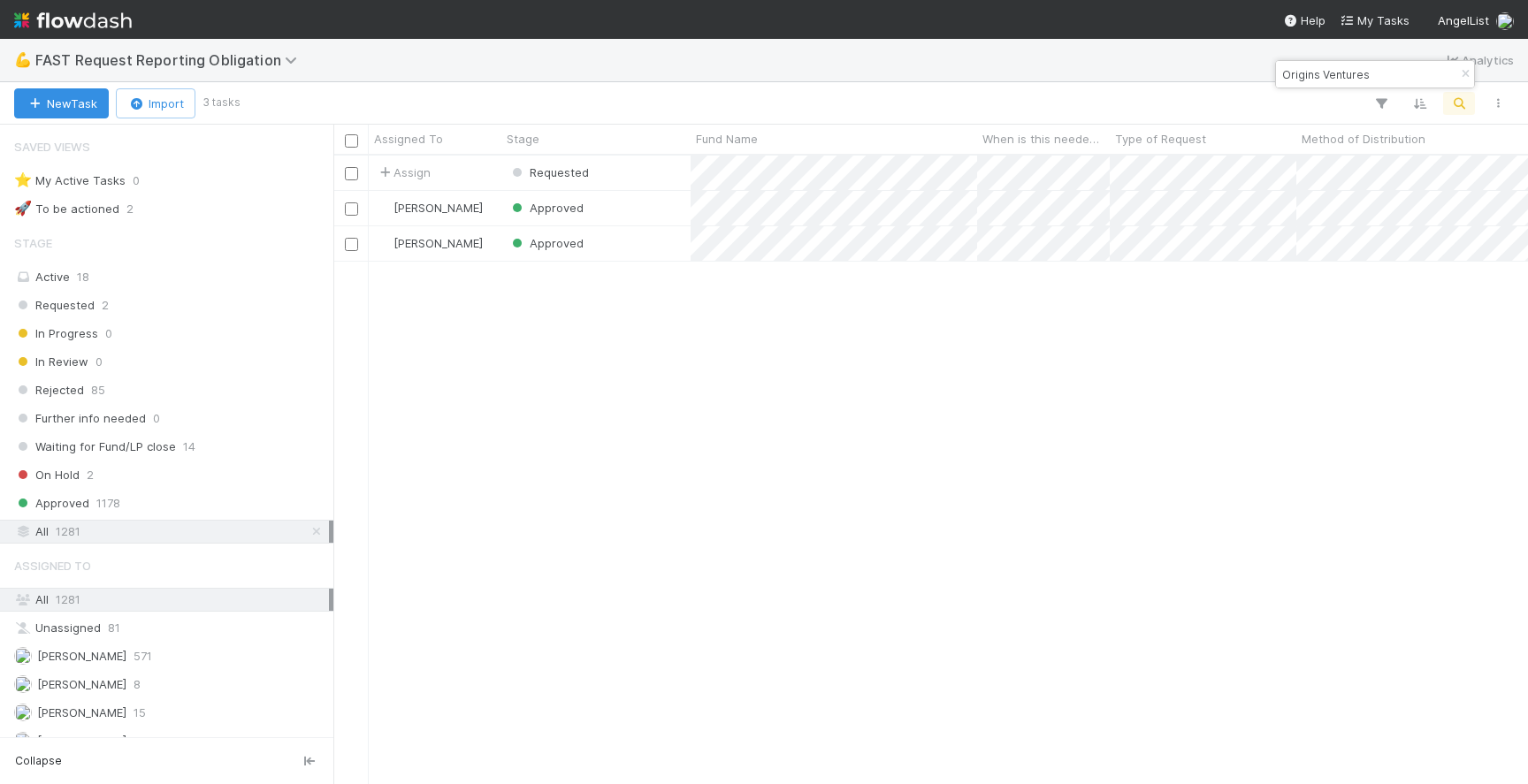
scroll to position [628, 1195]
type input "Origins Ventures"
click at [655, 210] on div "Approved" at bounding box center [596, 208] width 189 height 34
click at [633, 251] on div "Approved" at bounding box center [596, 243] width 189 height 34
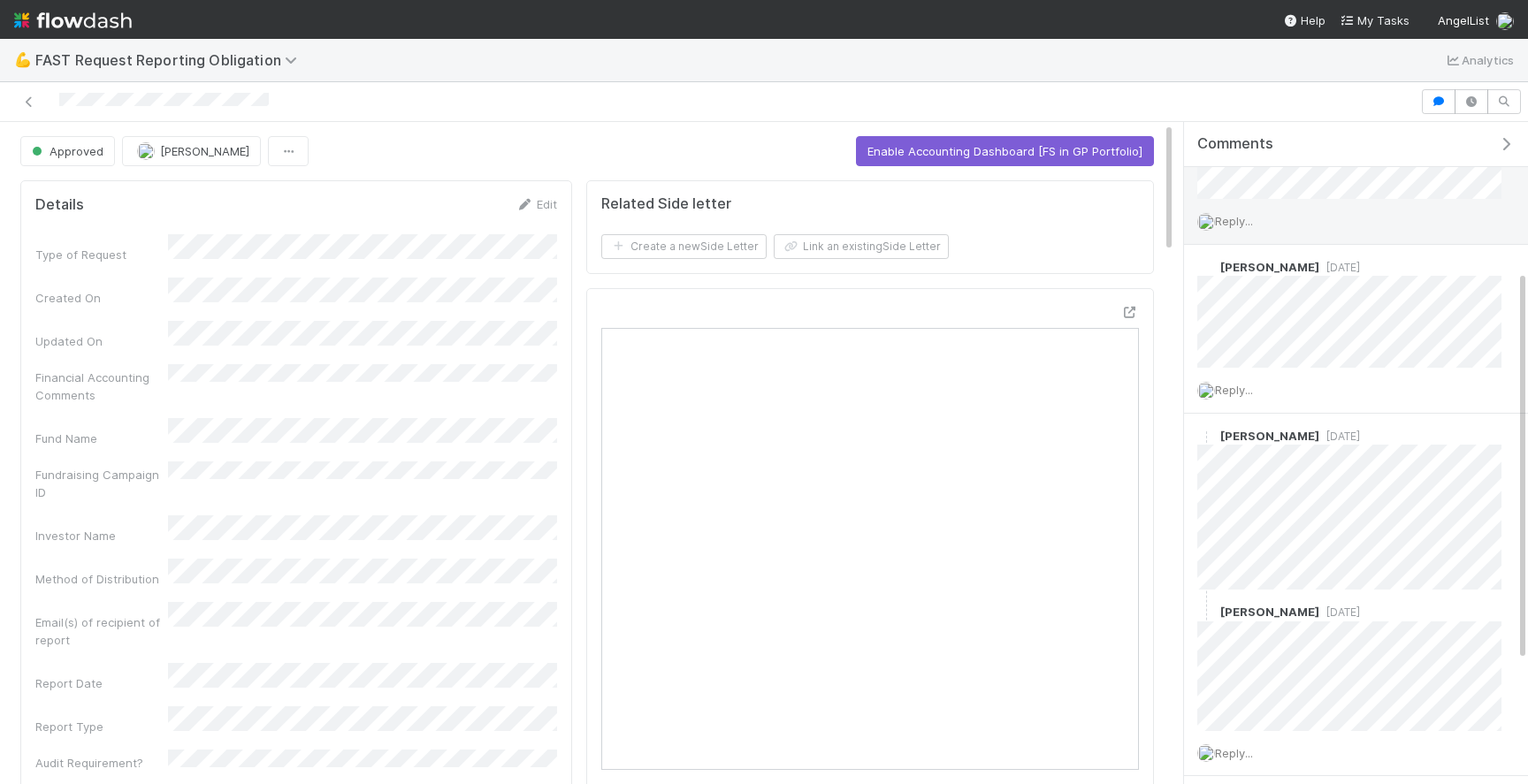
scroll to position [102, 0]
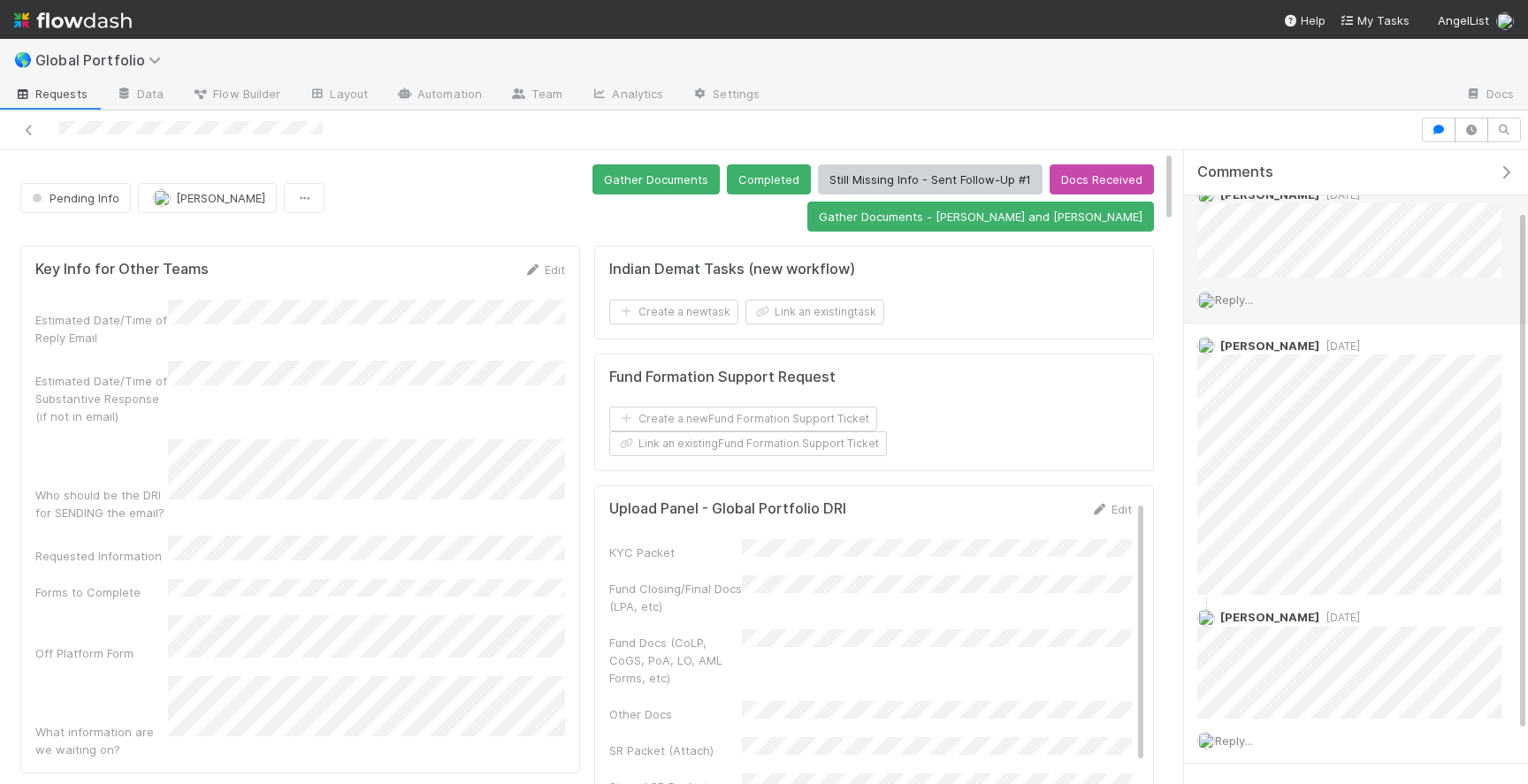
scroll to position [72, 0]
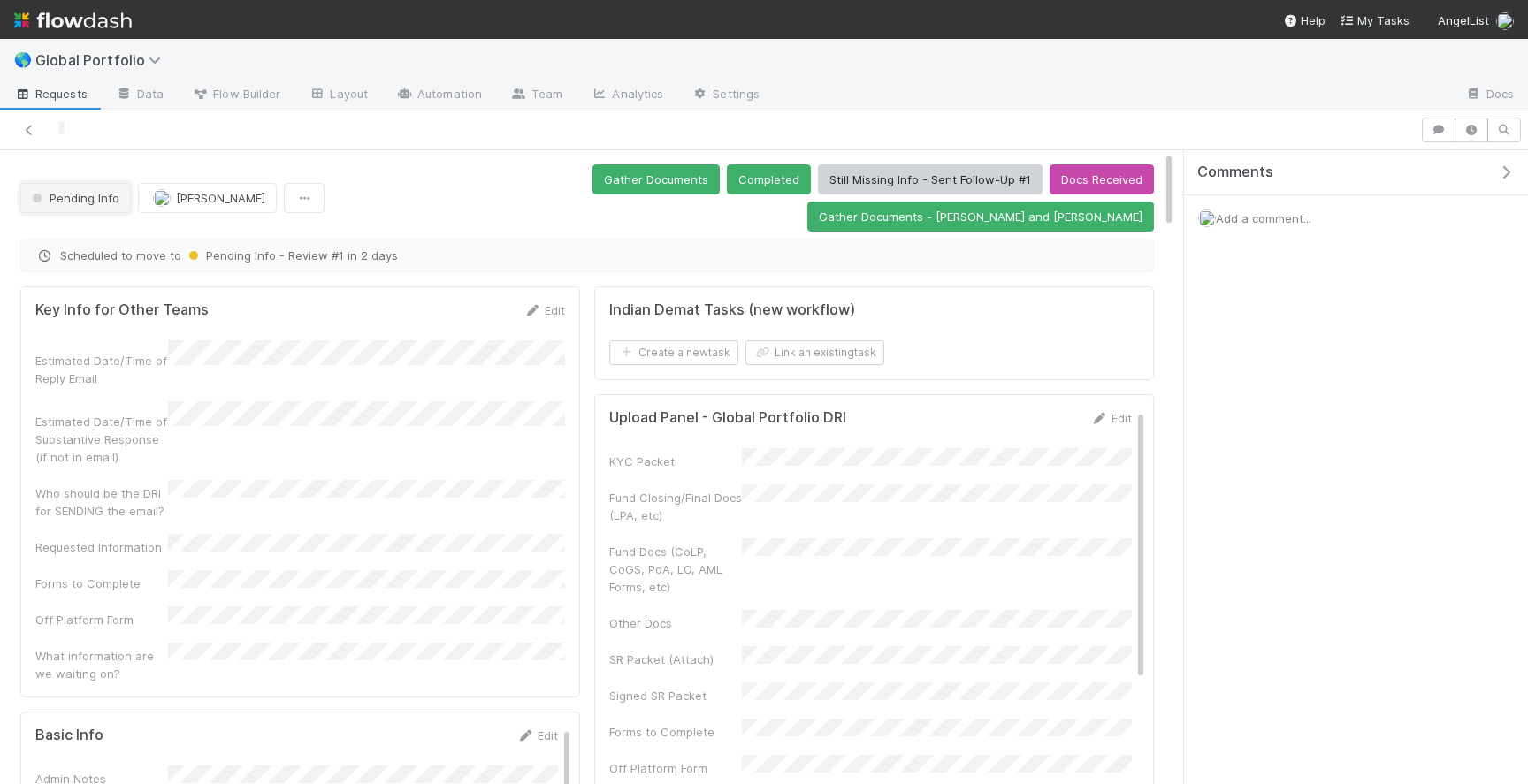
click at [92, 191] on span "Pending Info" at bounding box center [74, 198] width 91 height 14
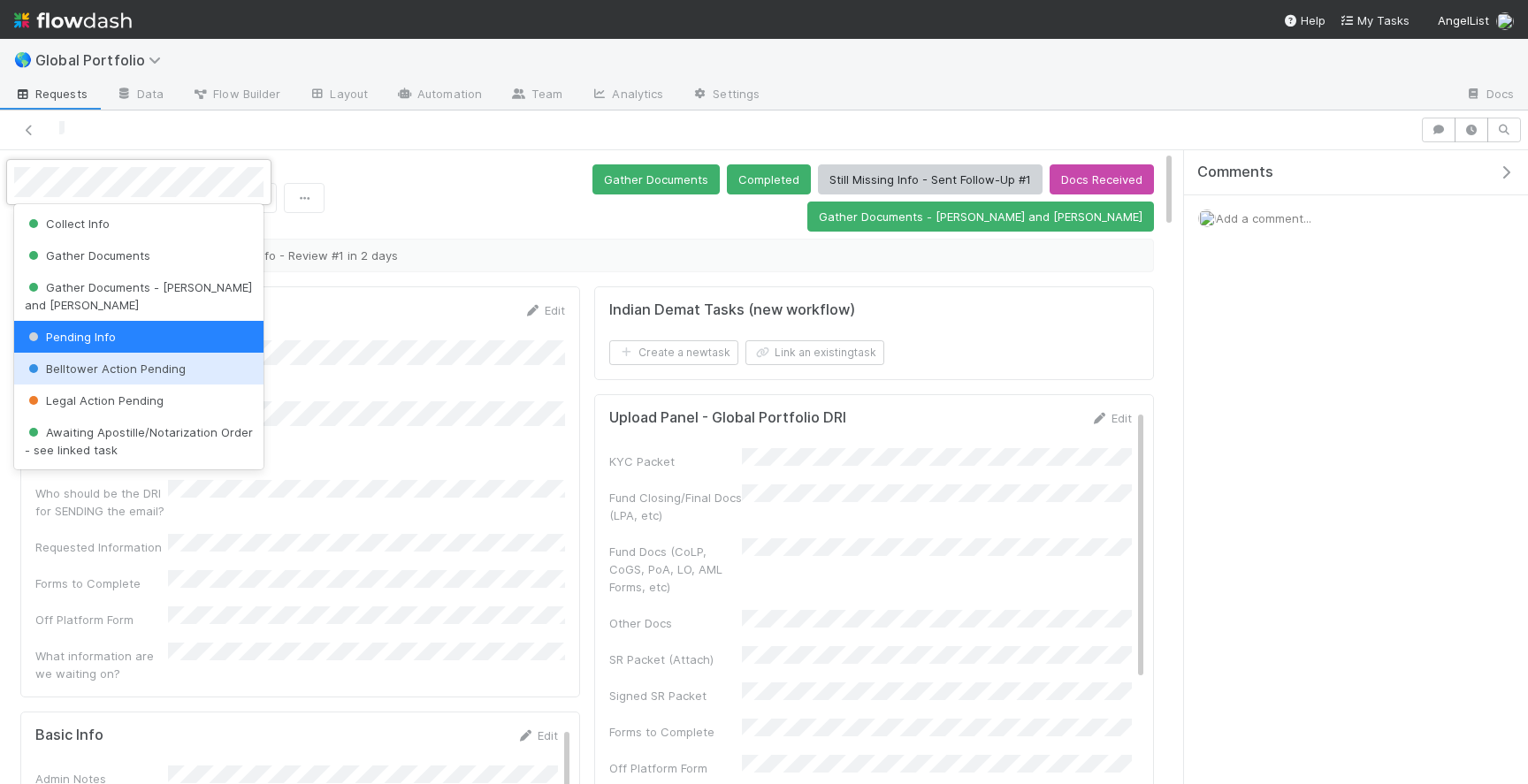
scroll to position [350, 0]
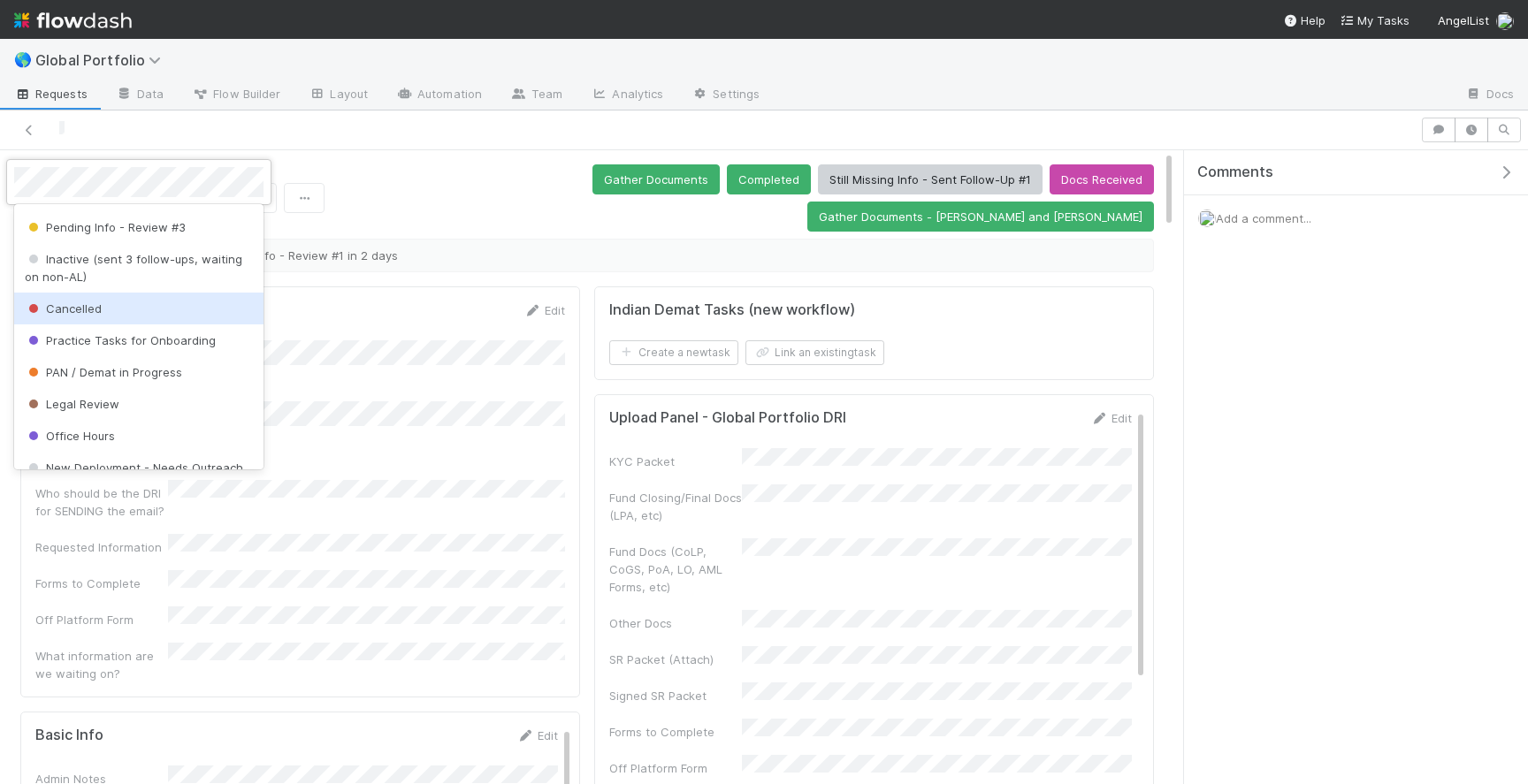
click at [120, 294] on div "Cancelled" at bounding box center [138, 309] width 249 height 32
